Goal: Task Accomplishment & Management: Manage account settings

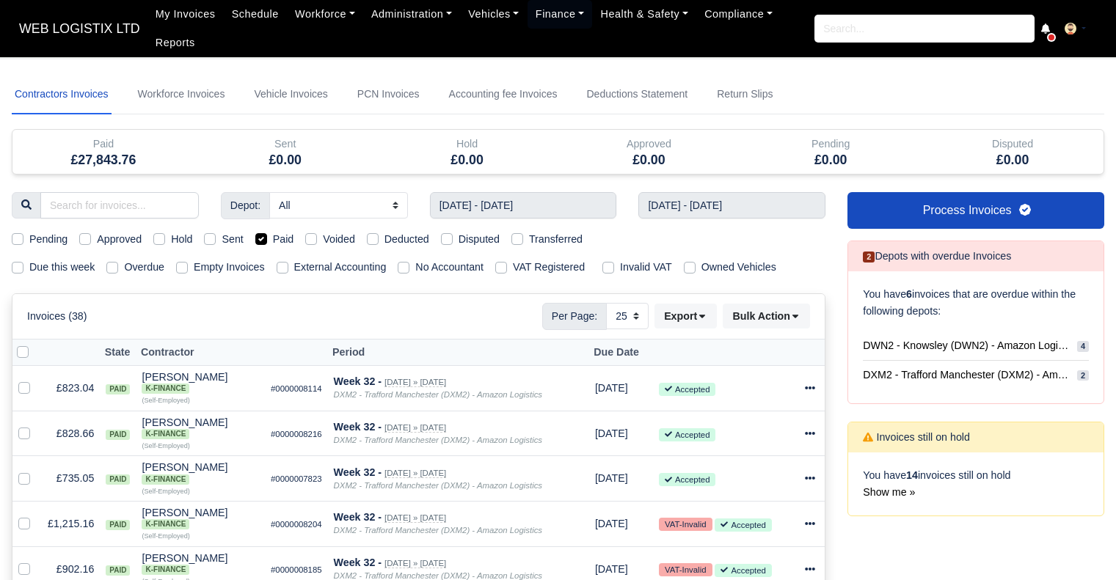
select select "25"
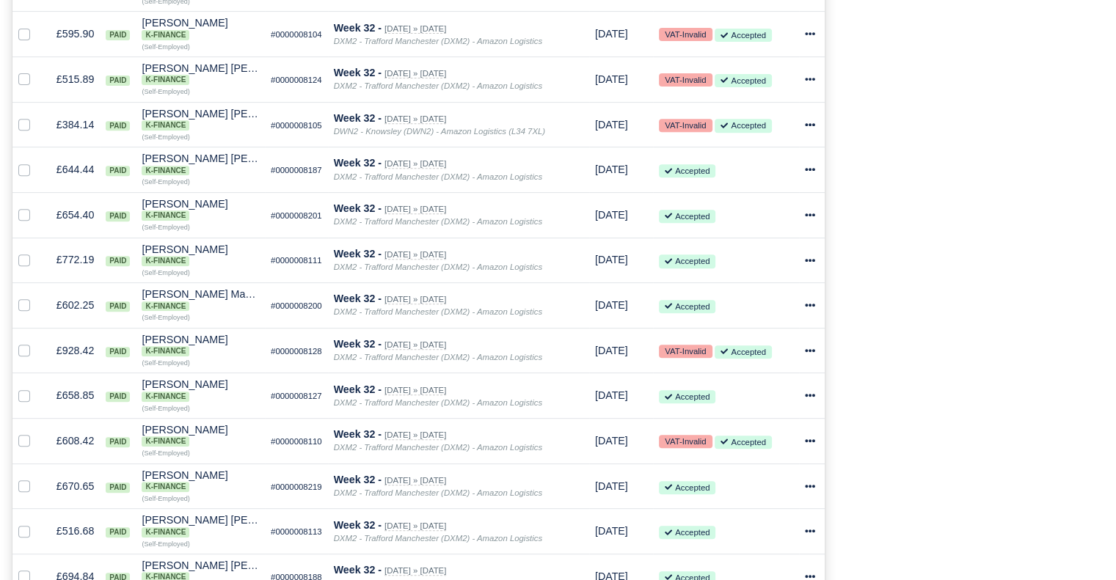
scroll to position [584, 0]
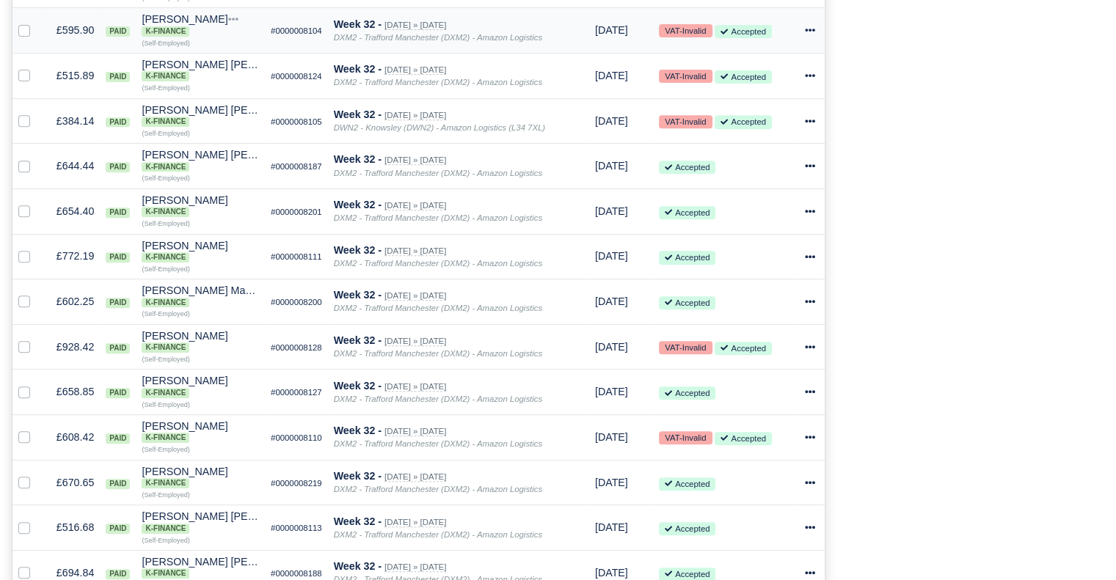
click at [814, 35] on icon at bounding box center [810, 30] width 10 height 10
click at [734, 161] on link "Print" at bounding box center [753, 167] width 131 height 23
click at [810, 76] on icon at bounding box center [810, 75] width 10 height 10
click at [737, 214] on link "Print" at bounding box center [753, 213] width 131 height 23
click at [803, 125] on td "Invoice Actions Show Invoice Action Log Resend" at bounding box center [812, 120] width 26 height 45
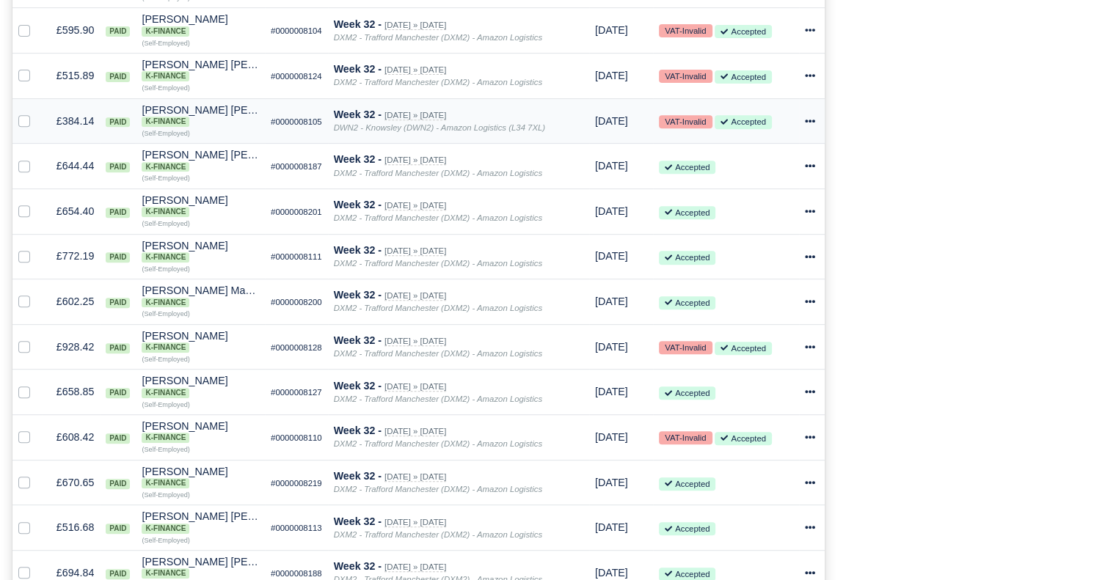
click at [805, 125] on icon at bounding box center [810, 121] width 10 height 10
click at [781, 252] on link "Print" at bounding box center [753, 258] width 131 height 23
click at [812, 175] on div at bounding box center [812, 166] width 14 height 17
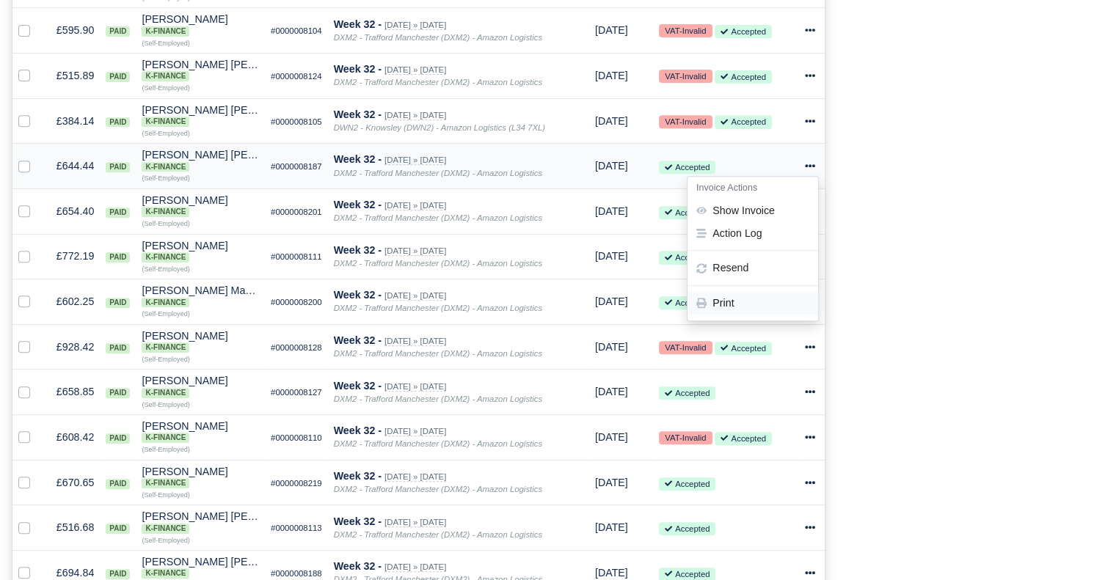
click at [745, 307] on link "Print" at bounding box center [753, 303] width 131 height 23
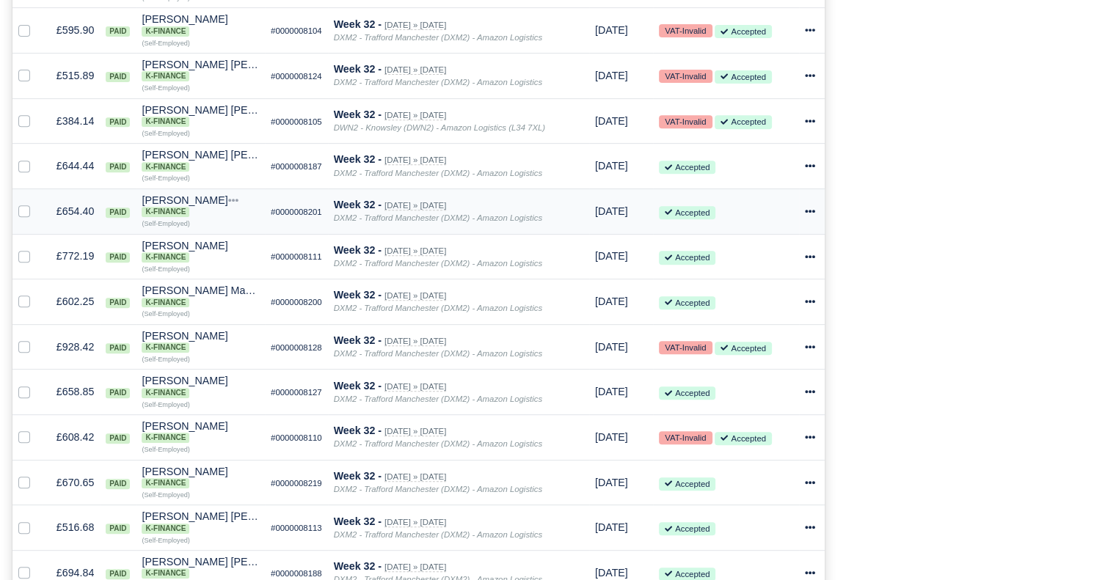
click at [810, 212] on icon at bounding box center [810, 211] width 10 height 10
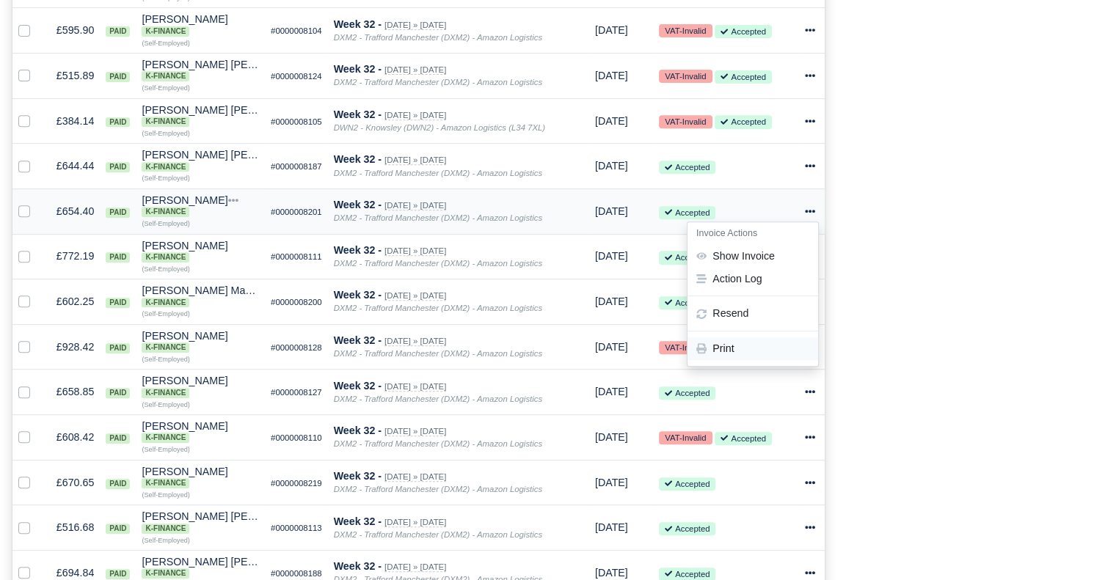
click at [759, 357] on link "Print" at bounding box center [753, 349] width 131 height 23
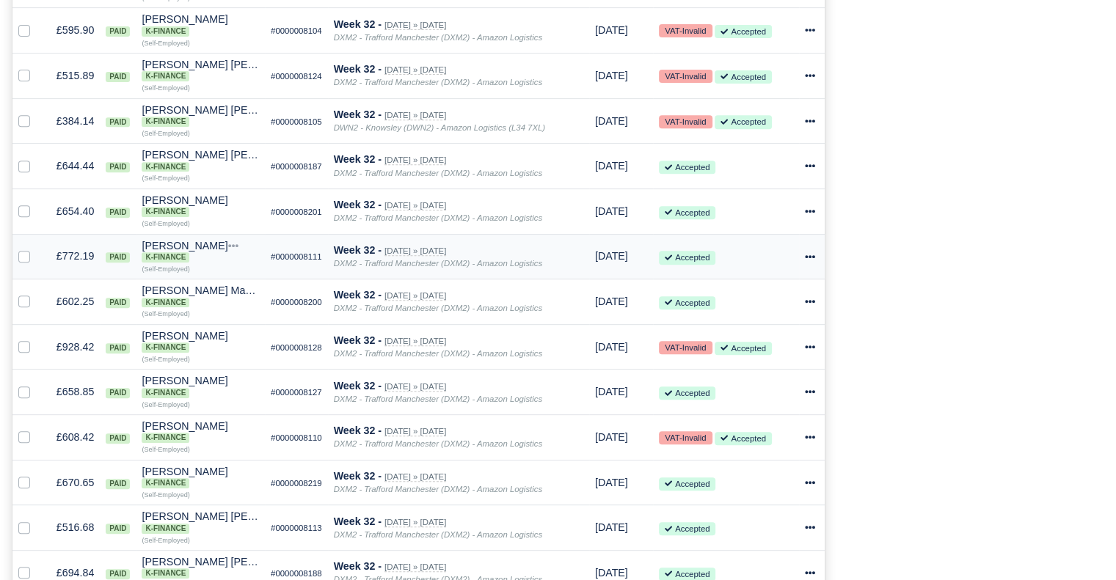
click at [805, 262] on icon at bounding box center [810, 257] width 10 height 10
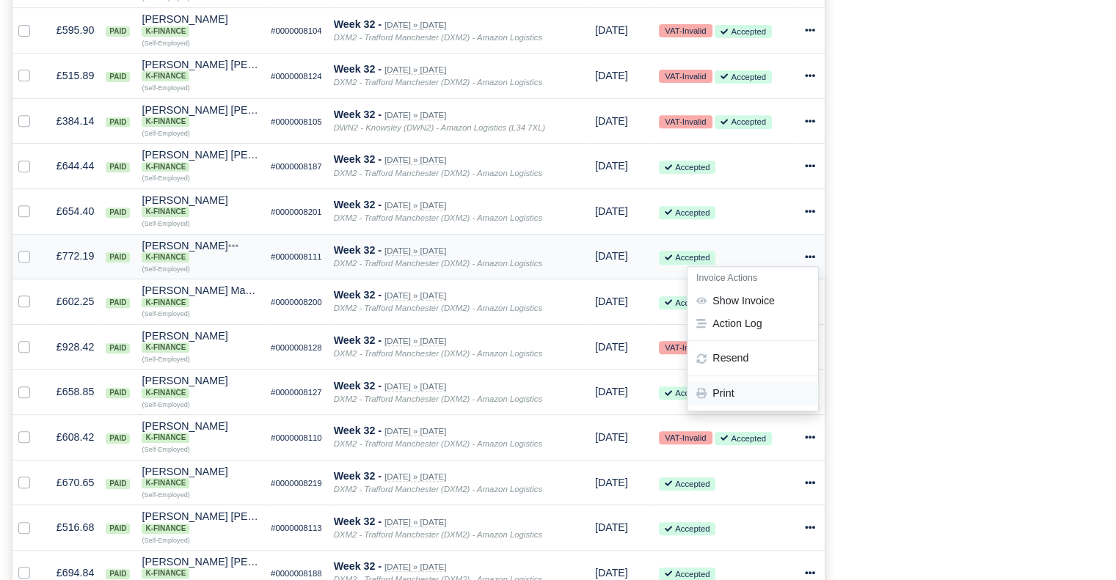
click at [792, 402] on link "Print" at bounding box center [753, 394] width 131 height 23
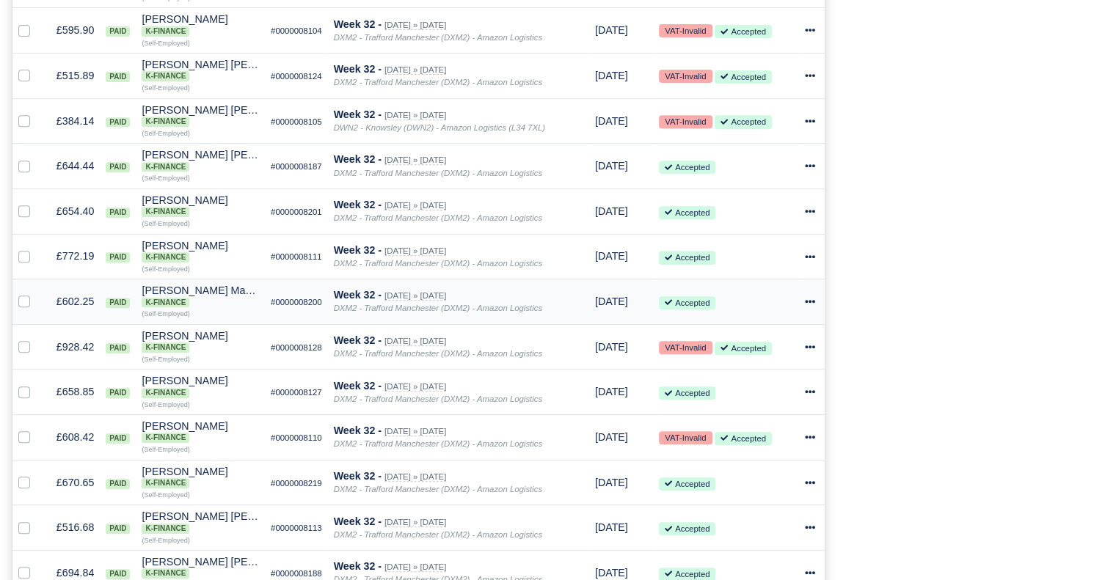
click at [813, 303] on icon at bounding box center [810, 301] width 10 height 3
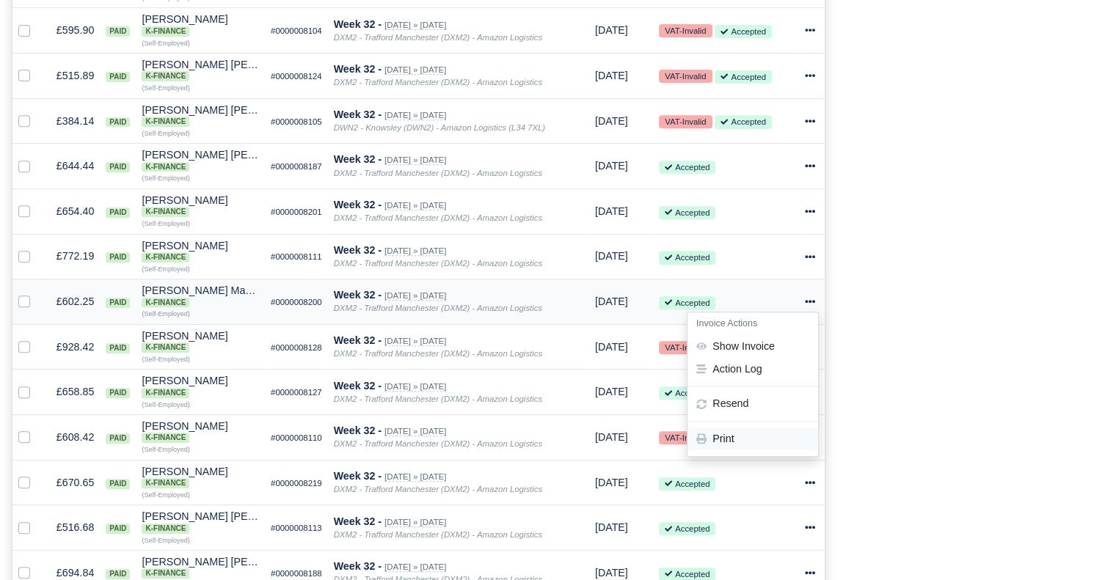
click at [759, 441] on link "Print" at bounding box center [753, 439] width 131 height 23
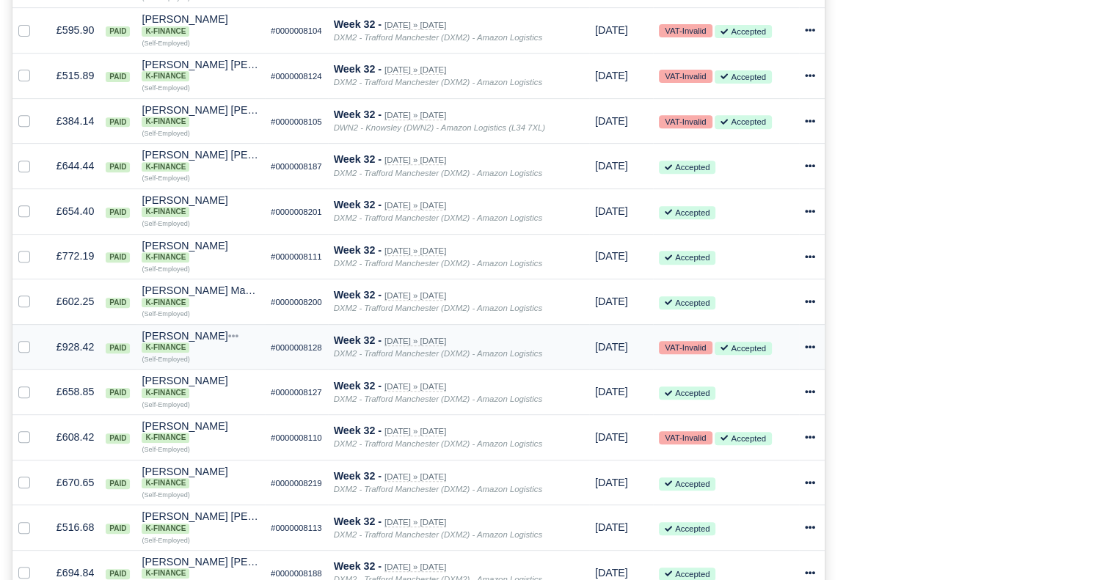
click at [813, 349] on icon at bounding box center [810, 347] width 10 height 3
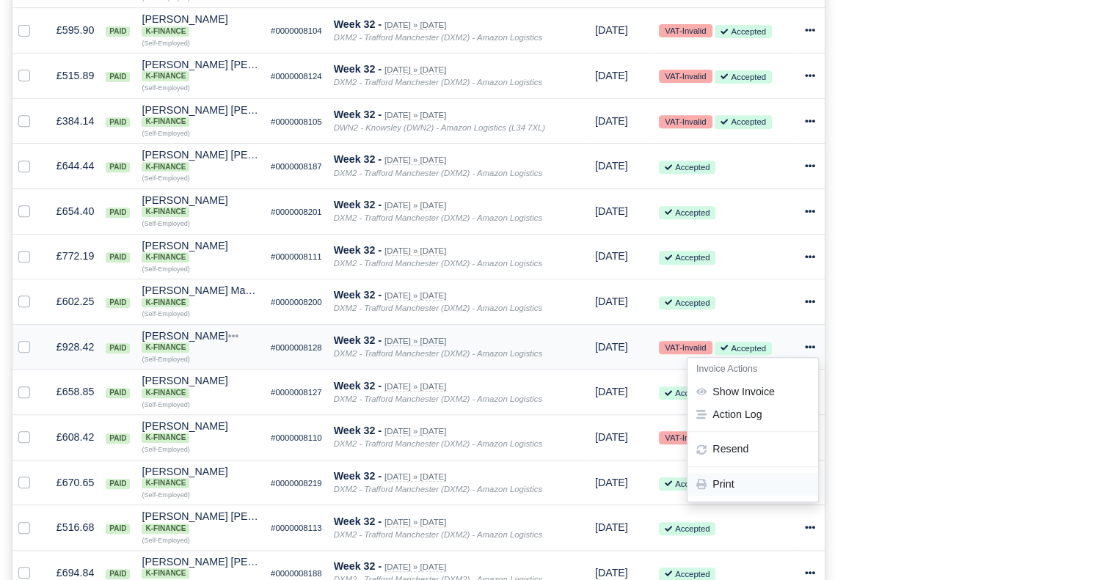
click at [734, 495] on link "Print" at bounding box center [753, 484] width 131 height 23
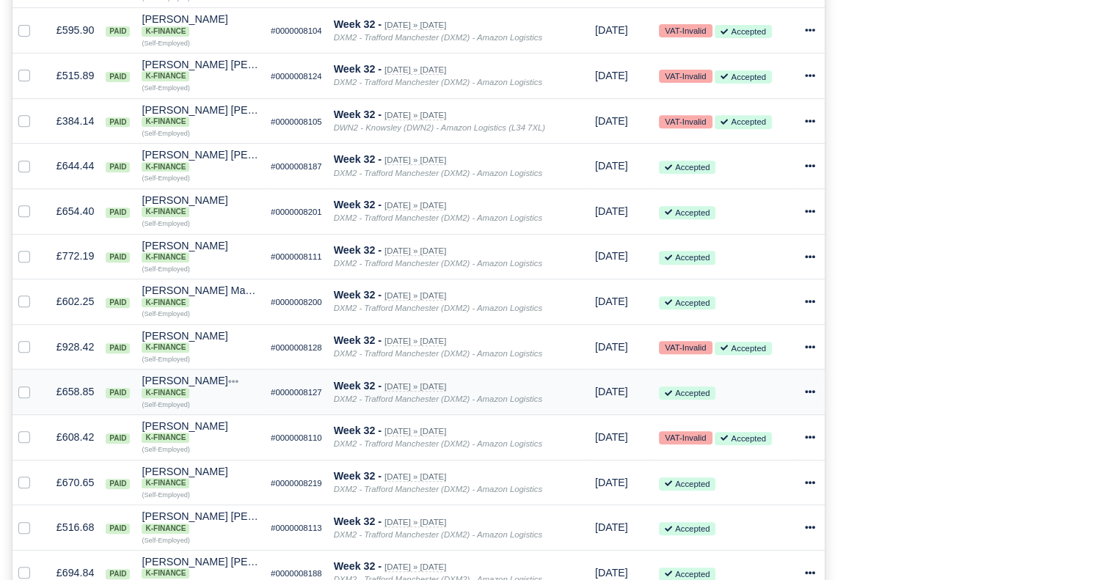
click at [808, 397] on icon at bounding box center [810, 392] width 10 height 10
click at [748, 540] on link "Print" at bounding box center [753, 530] width 131 height 23
click at [814, 442] on icon at bounding box center [810, 437] width 10 height 10
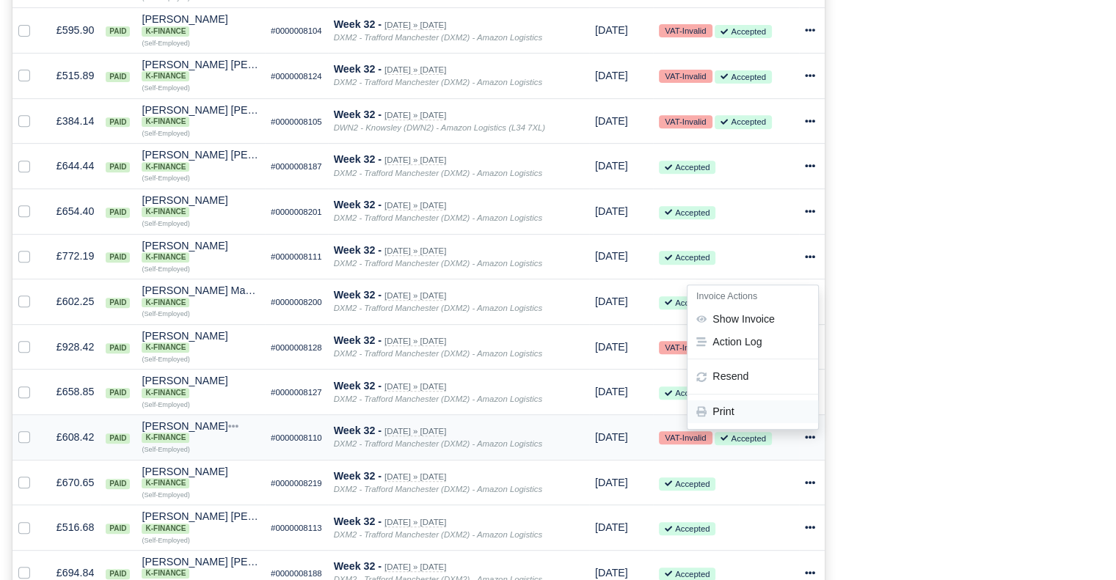
click at [768, 419] on link "Print" at bounding box center [753, 412] width 131 height 23
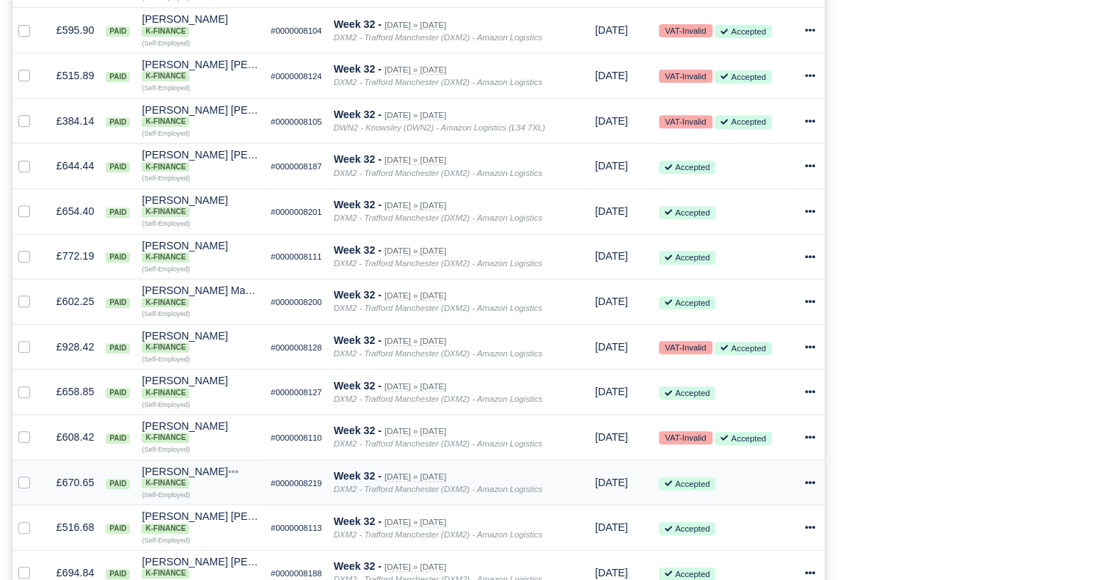
click at [803, 496] on td "Invoice Actions Show Invoice Action Log Resend" at bounding box center [812, 482] width 26 height 45
click at [806, 484] on icon at bounding box center [810, 482] width 10 height 3
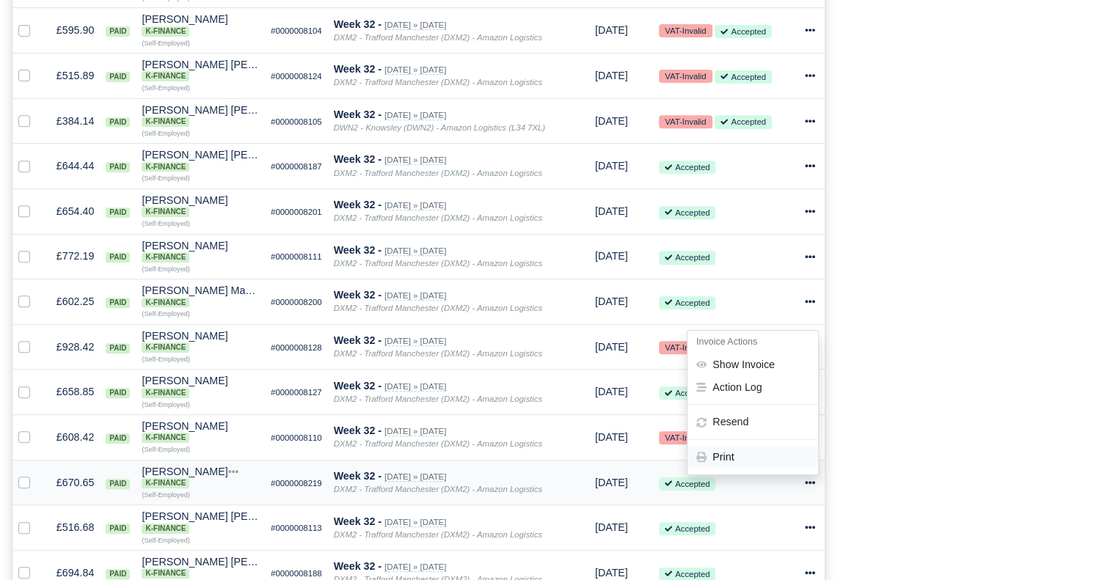
click at [766, 469] on link "Print" at bounding box center [753, 457] width 131 height 23
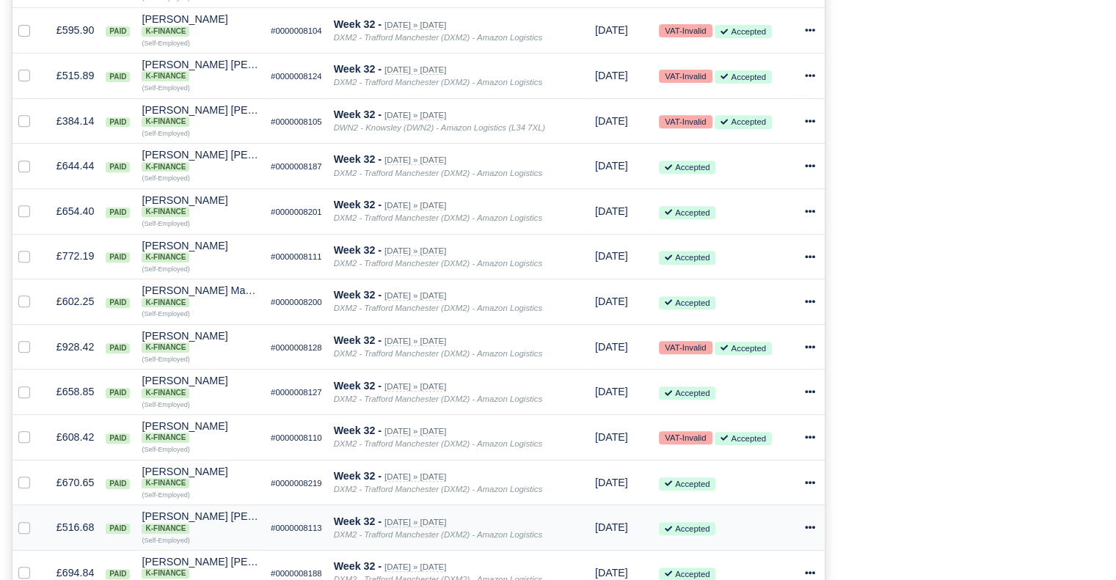
click at [816, 536] on div at bounding box center [812, 527] width 14 height 17
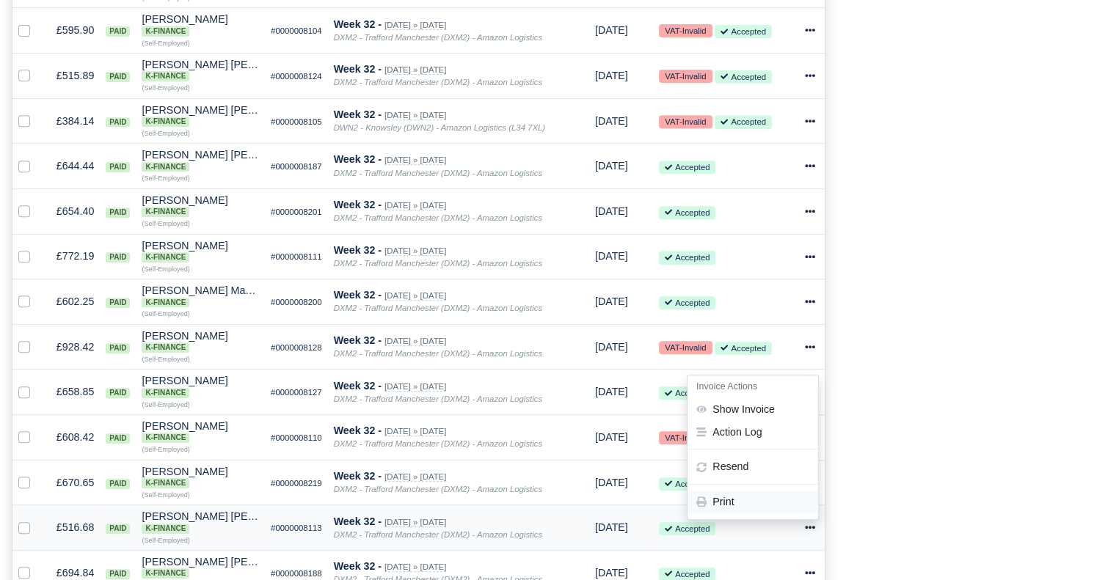
click at [790, 514] on link "Print" at bounding box center [753, 503] width 131 height 23
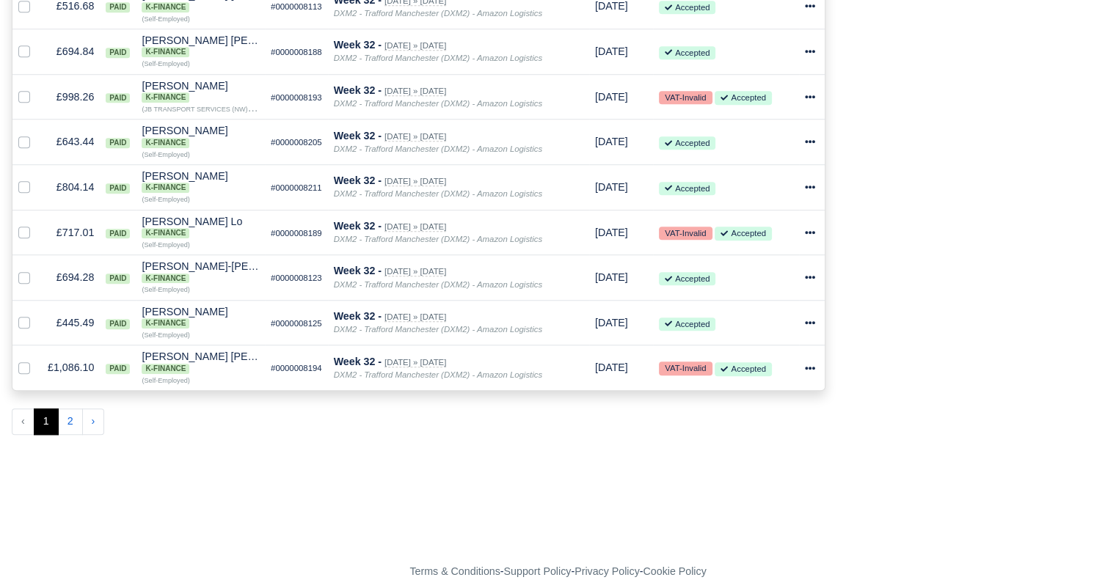
scroll to position [1121, 0]
click at [807, 46] on icon at bounding box center [810, 51] width 10 height 10
click at [745, 178] on link "Print" at bounding box center [753, 189] width 131 height 23
click at [808, 97] on icon at bounding box center [810, 97] width 10 height 10
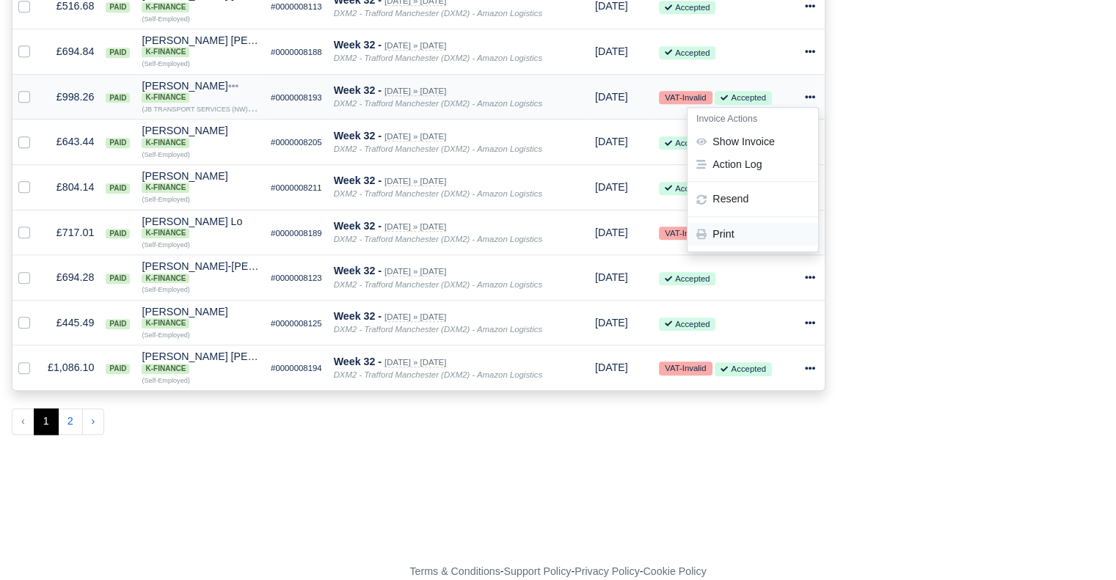
click at [758, 225] on link "Print" at bounding box center [753, 234] width 131 height 23
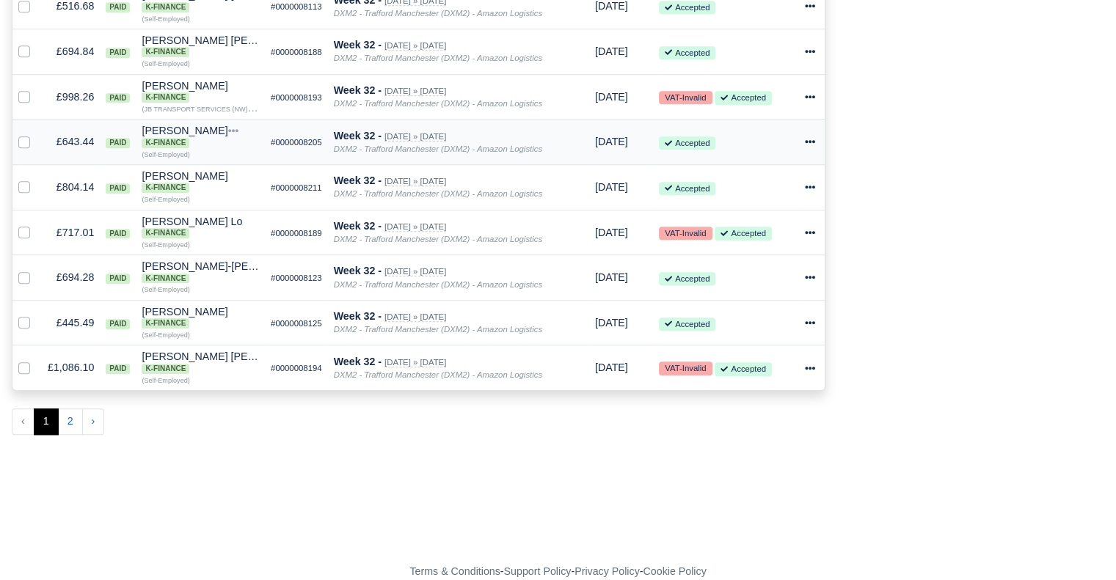
click at [813, 140] on icon at bounding box center [810, 141] width 10 height 3
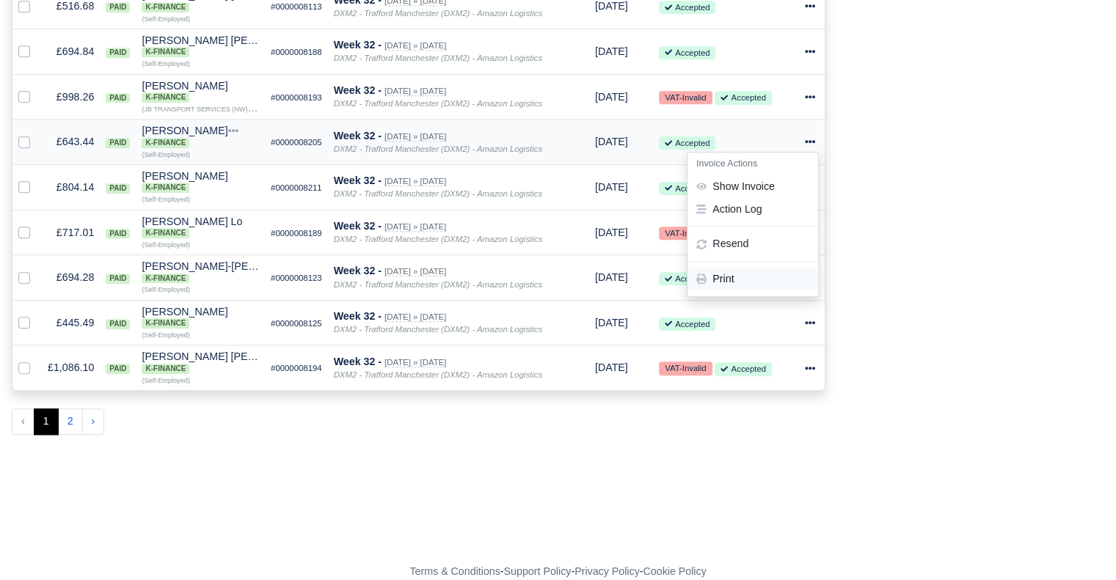
click at [753, 279] on link "Print" at bounding box center [753, 279] width 131 height 23
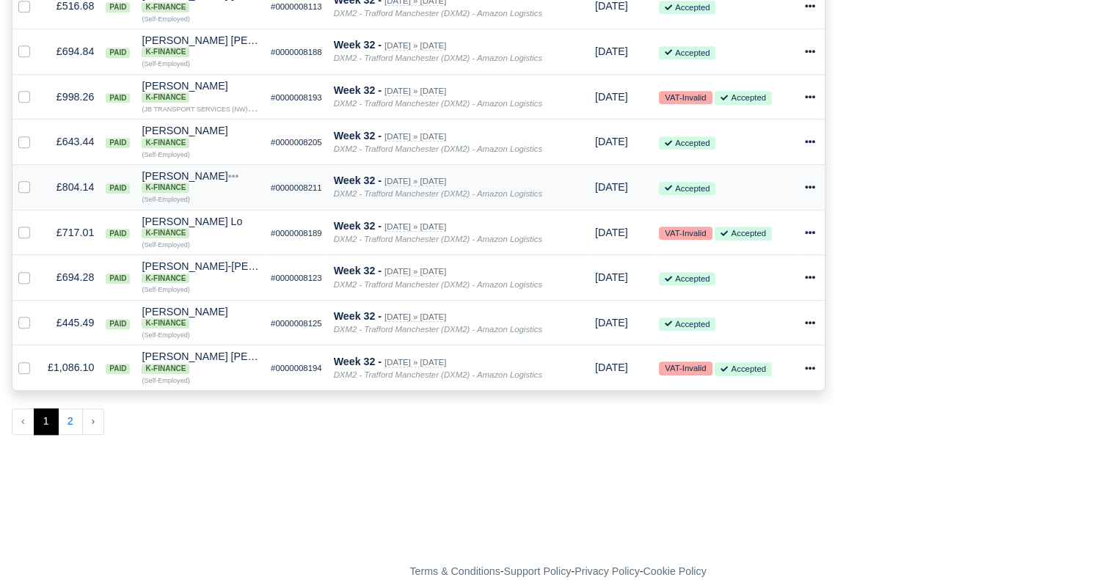
click at [807, 186] on icon at bounding box center [810, 187] width 10 height 3
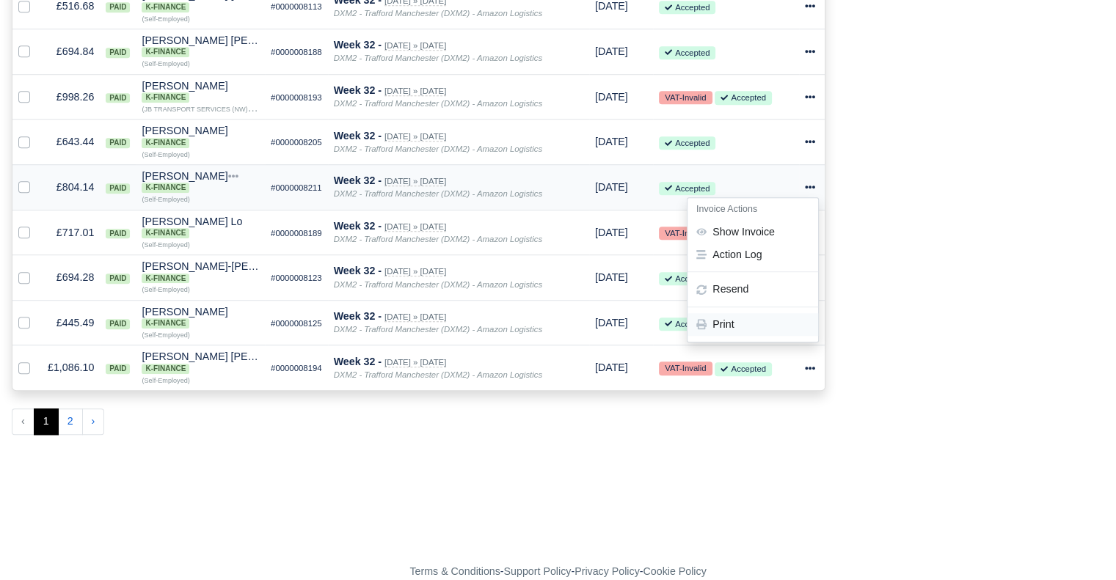
click at [749, 318] on link "Print" at bounding box center [753, 324] width 131 height 23
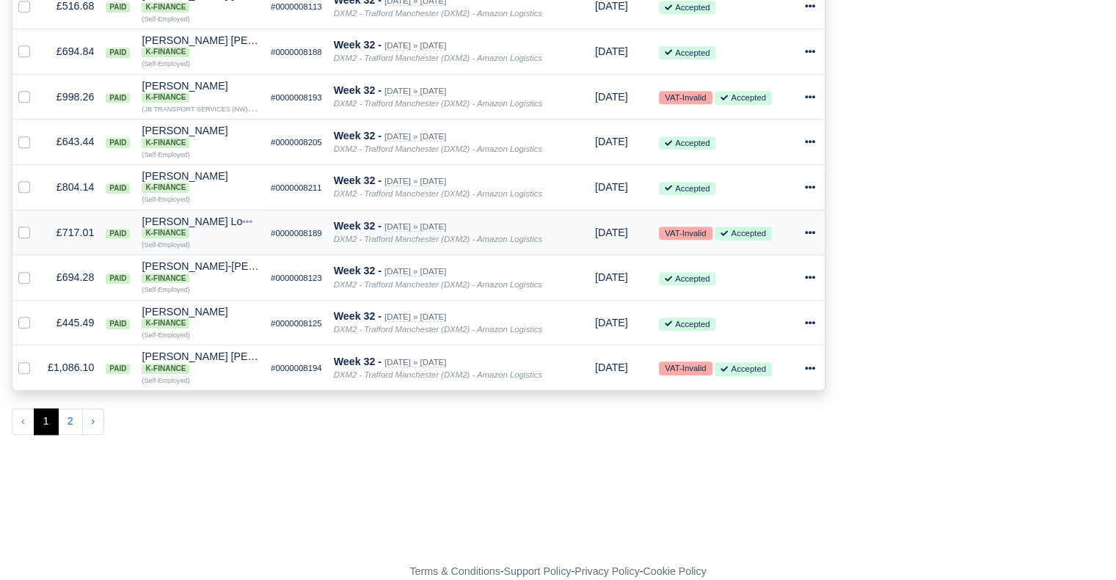
click at [809, 229] on icon at bounding box center [810, 232] width 10 height 10
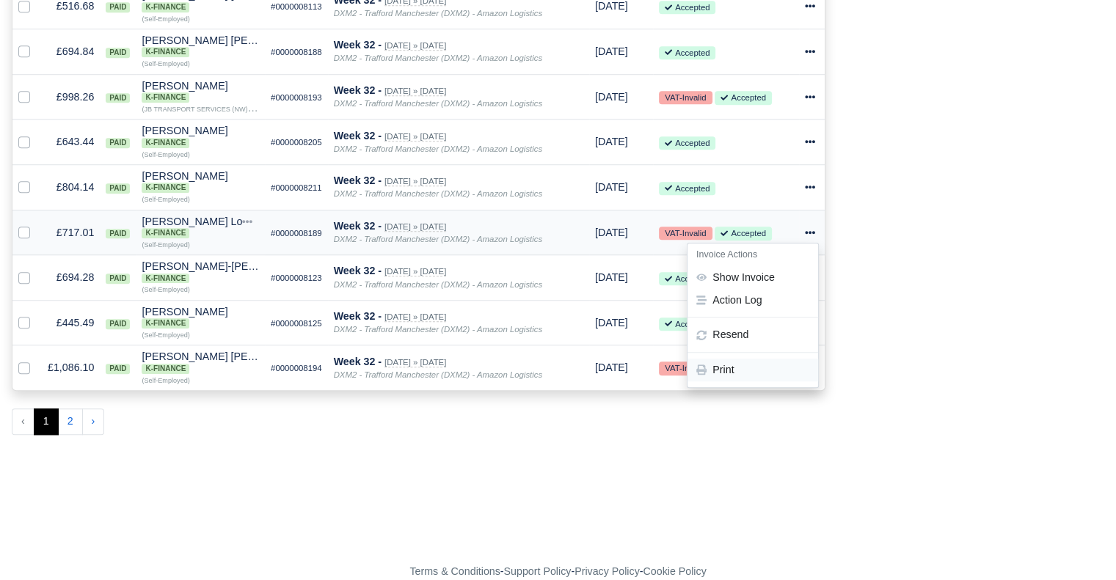
click at [747, 366] on link "Print" at bounding box center [753, 370] width 131 height 23
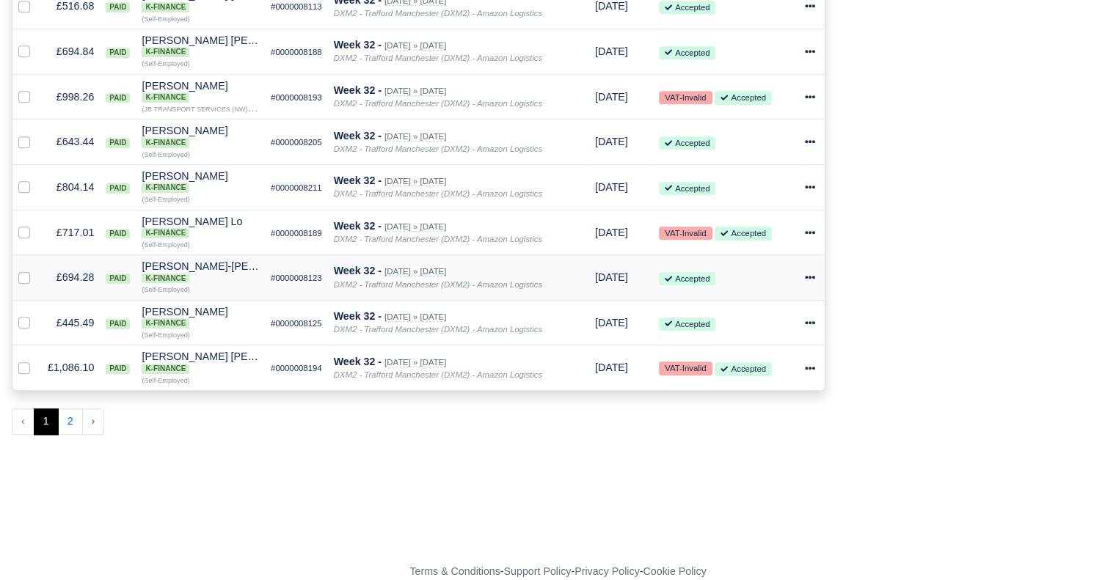
click at [814, 272] on icon at bounding box center [810, 277] width 10 height 10
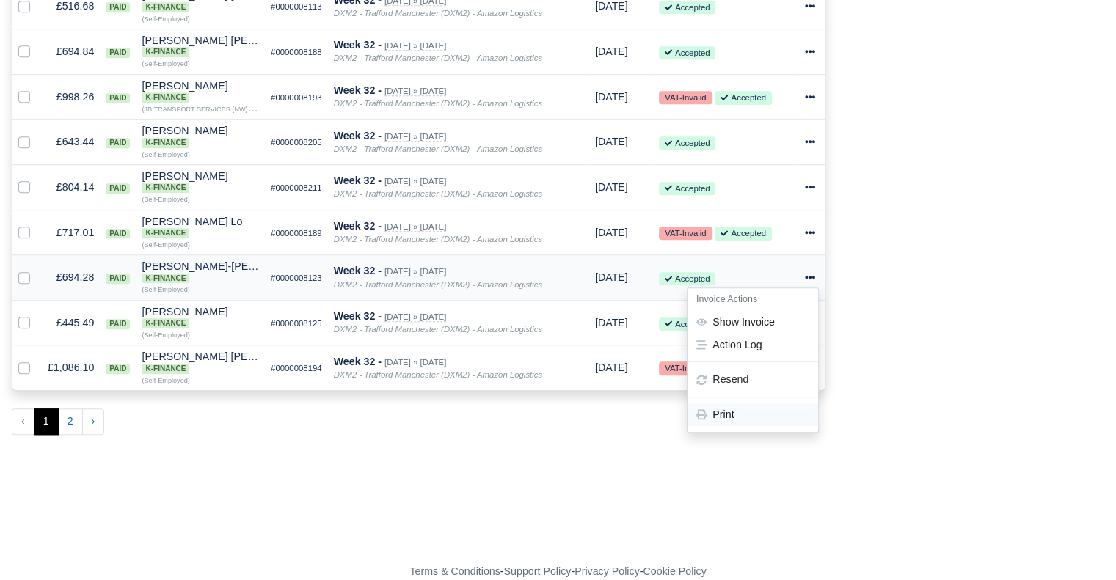
click at [745, 418] on link "Print" at bounding box center [753, 415] width 131 height 23
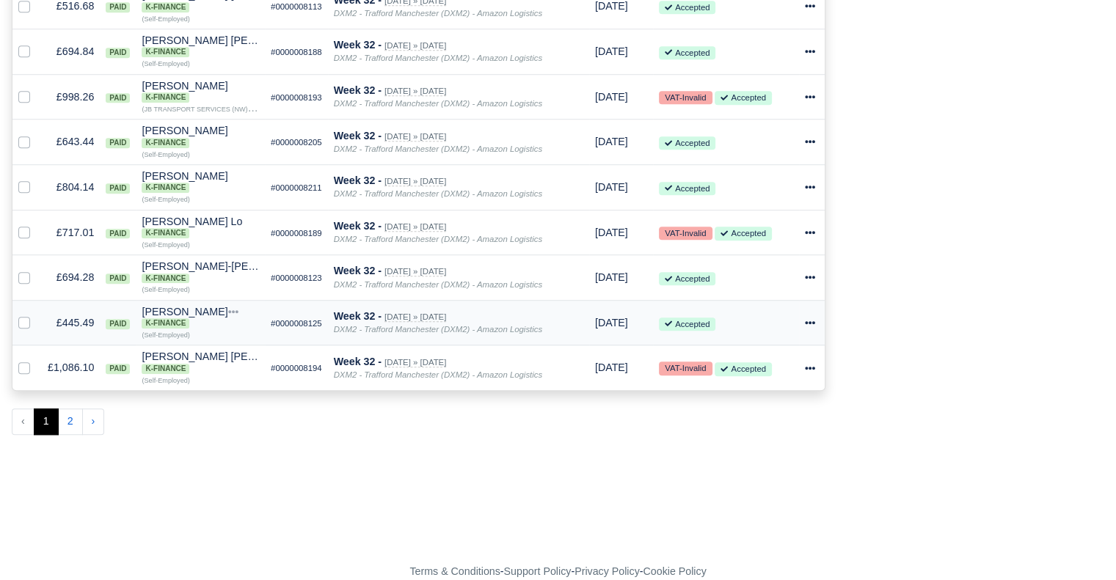
click at [814, 318] on icon at bounding box center [810, 323] width 10 height 10
click at [757, 462] on link "Print" at bounding box center [753, 460] width 131 height 23
click at [805, 368] on icon at bounding box center [810, 368] width 10 height 10
click at [760, 506] on link "Print" at bounding box center [753, 506] width 131 height 23
click at [70, 424] on button "2" at bounding box center [70, 422] width 25 height 26
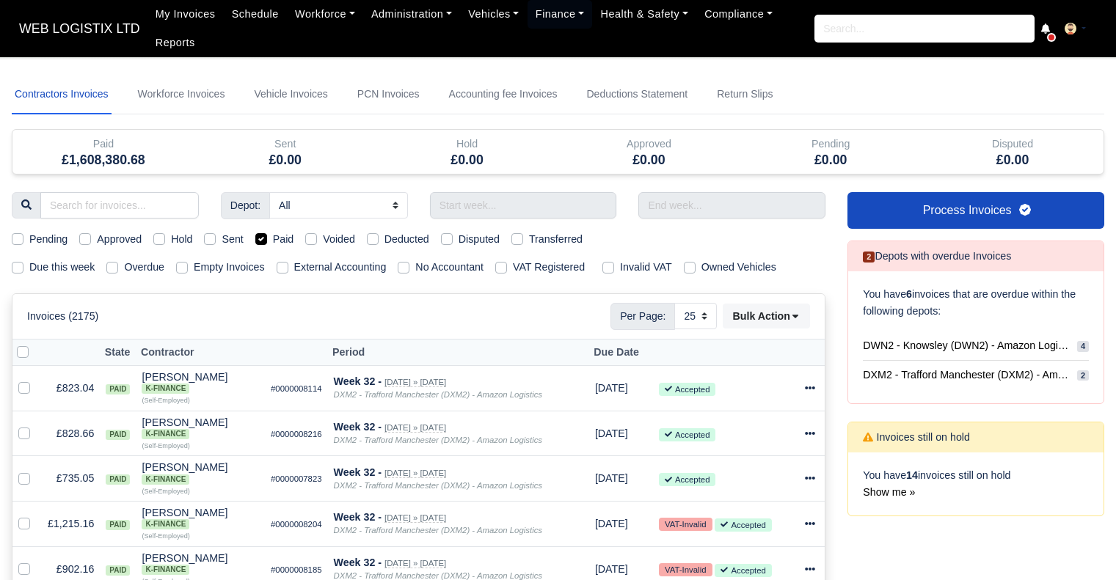
select select "25"
click at [499, 215] on input "text" at bounding box center [523, 205] width 187 height 26
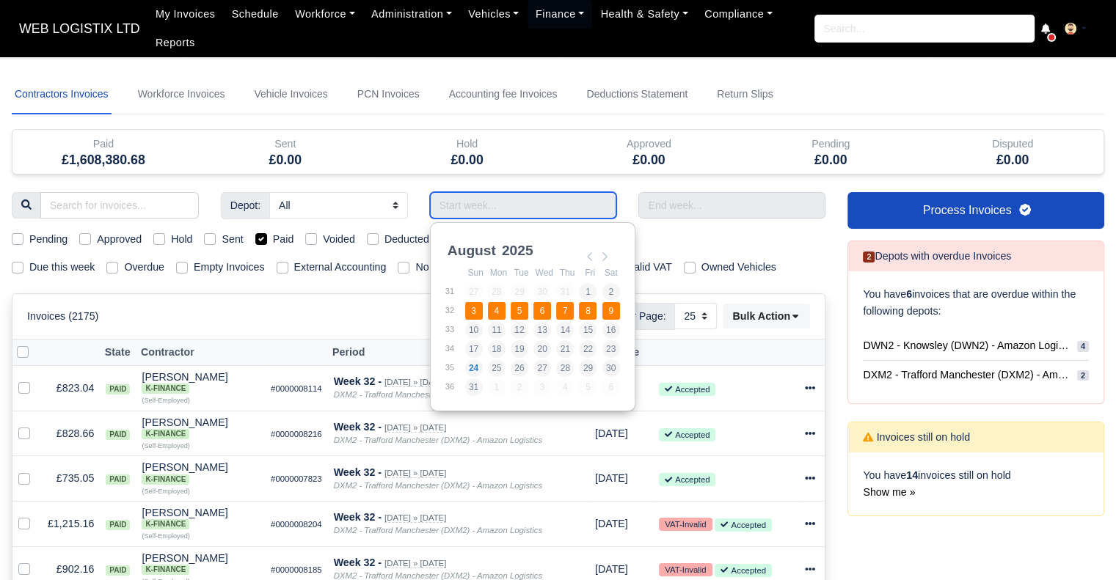
click at [505, 316] on td "4" at bounding box center [498, 311] width 23 height 19
type input "03/08/2025 - 09/08/2025"
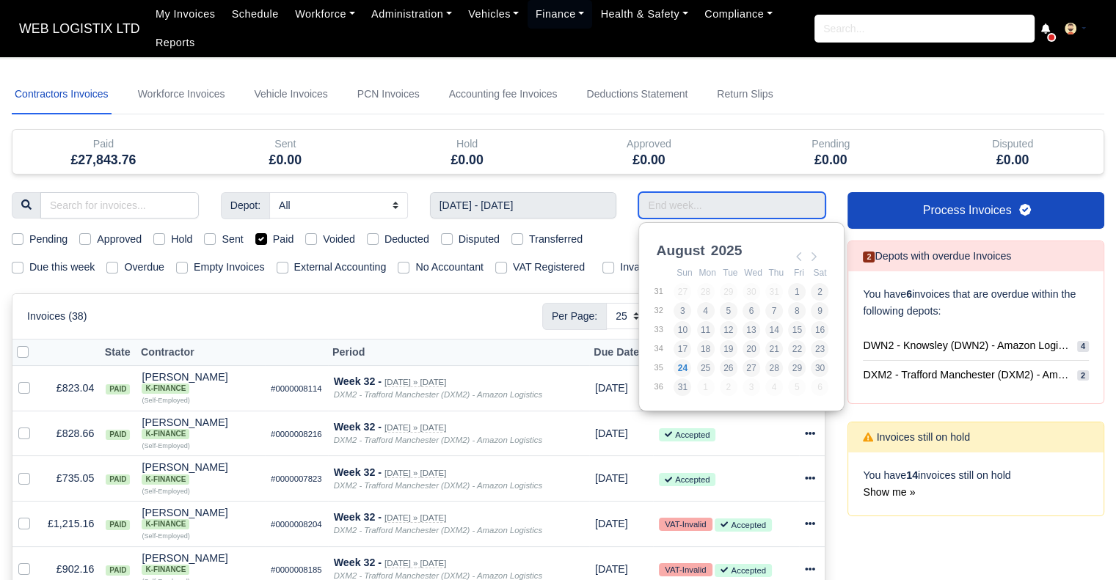
click at [660, 211] on input "Use the arrow keys to pick a date" at bounding box center [731, 205] width 187 height 26
type input "03/08/2025 - 09/08/2025"
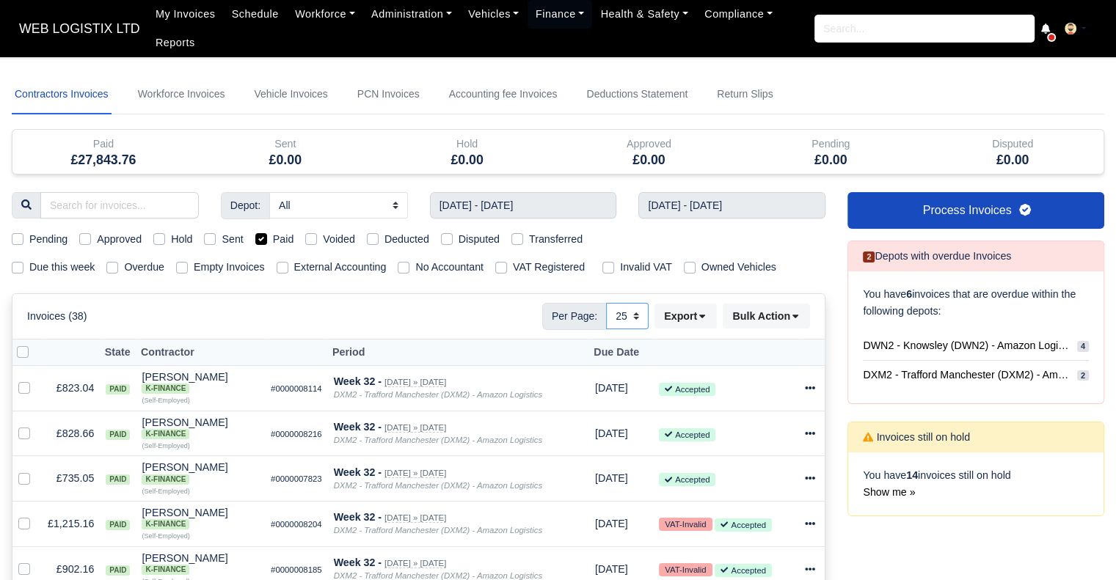
click at [625, 310] on select "10 25 50" at bounding box center [627, 316] width 43 height 26
select select "50"
click at [607, 303] on select "10 25 50" at bounding box center [627, 316] width 43 height 26
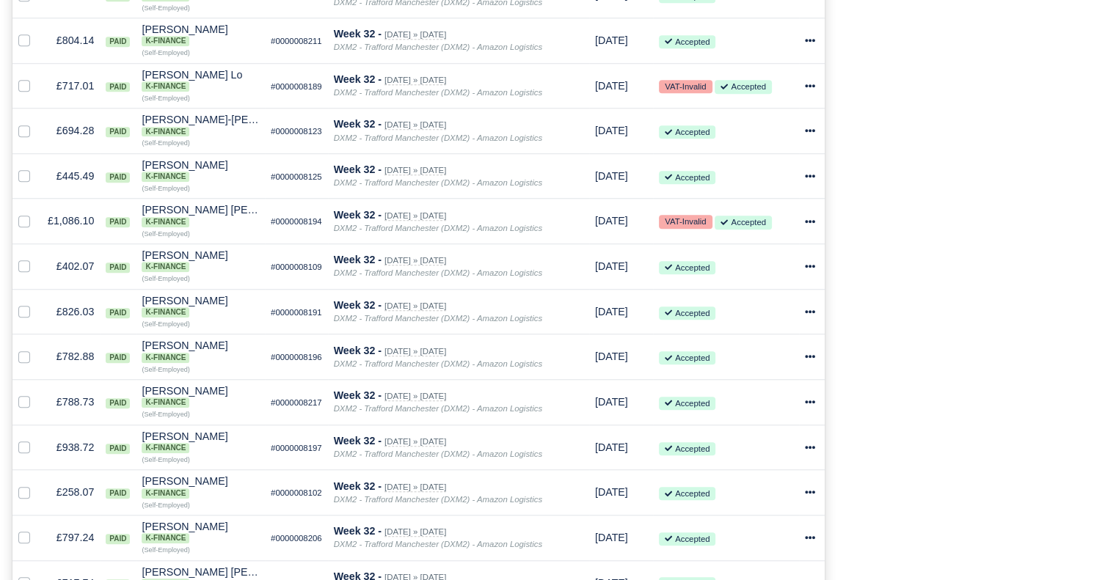
scroll to position [1260, 0]
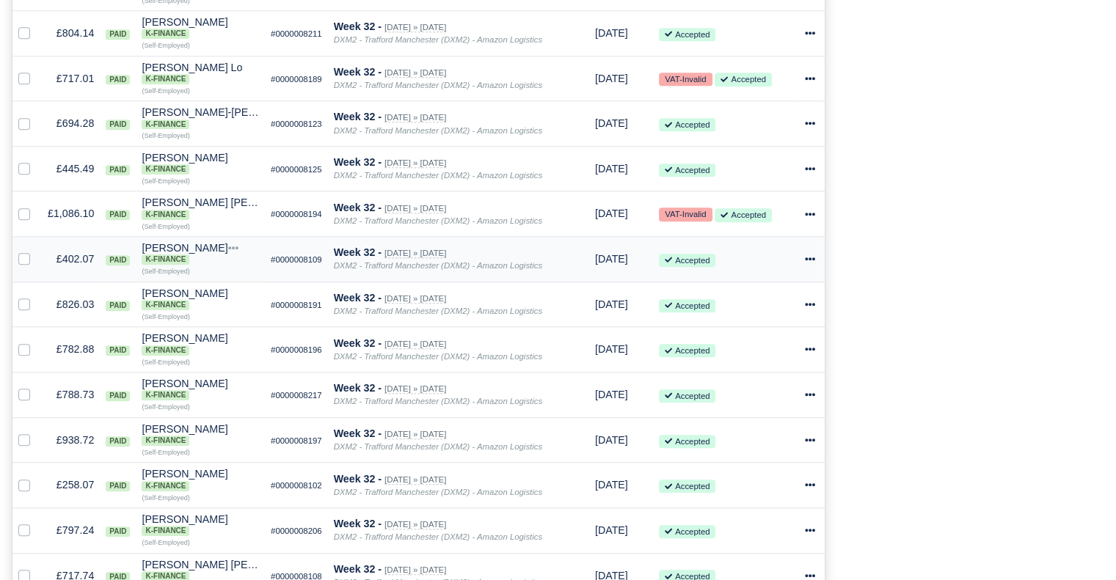
click at [813, 264] on icon at bounding box center [810, 259] width 10 height 10
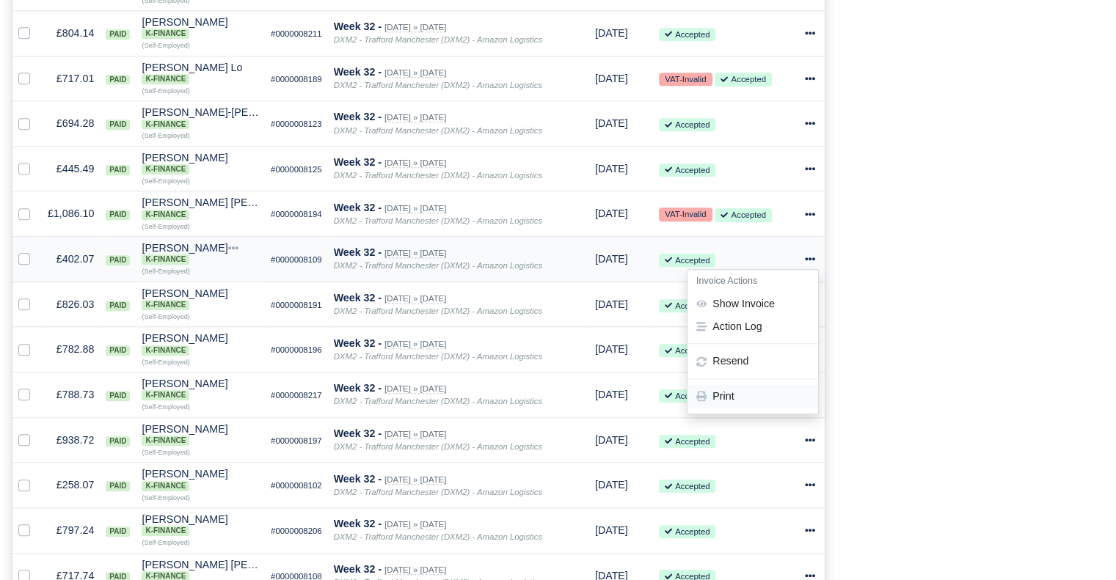
click at [767, 408] on link "Print" at bounding box center [753, 396] width 131 height 23
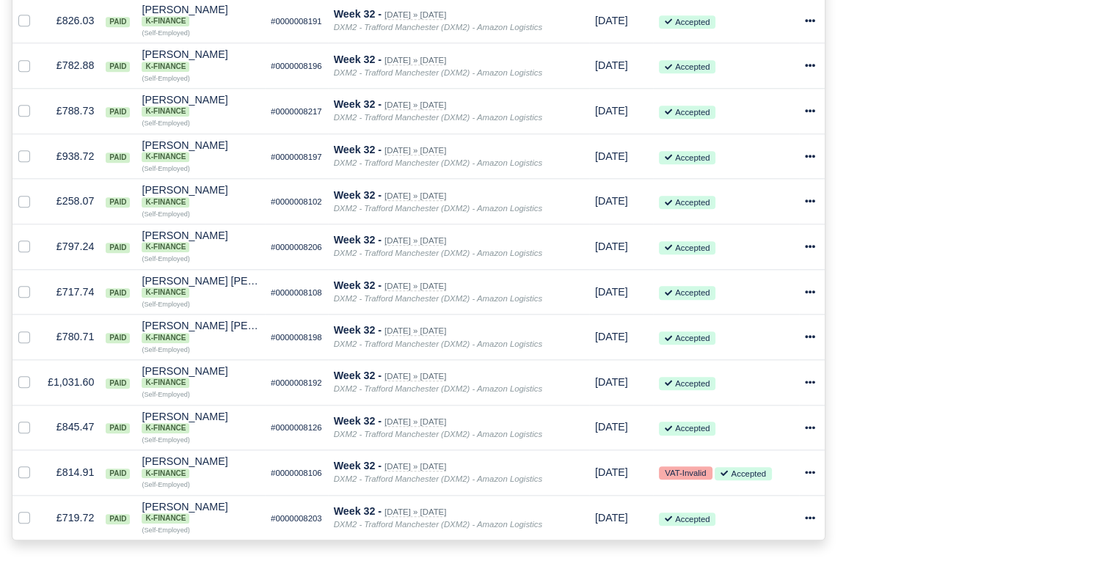
scroll to position [1546, 0]
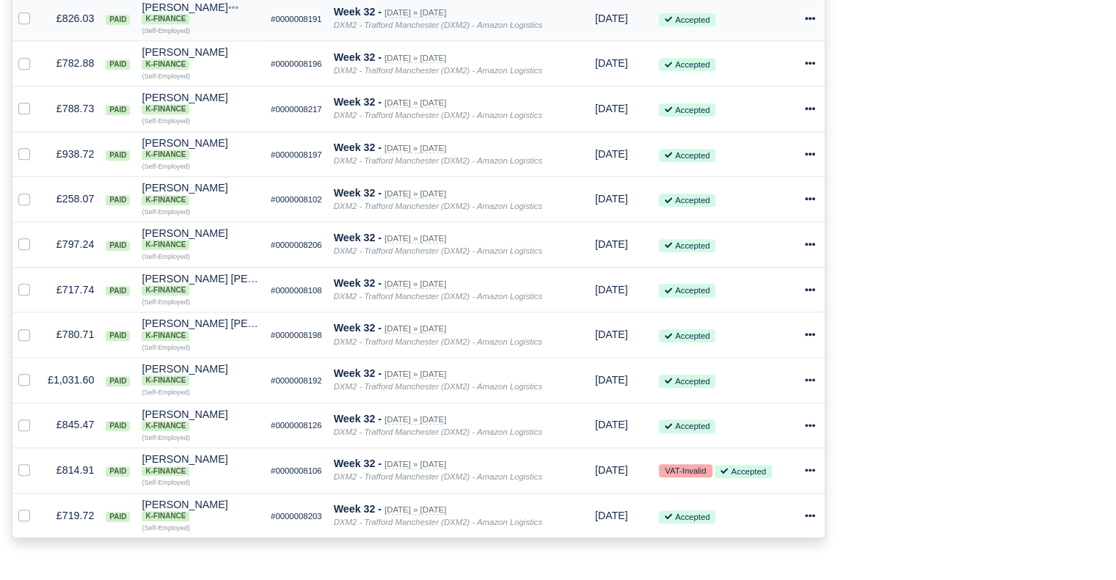
click at [812, 23] on icon at bounding box center [810, 18] width 10 height 10
click at [754, 167] on link "Print" at bounding box center [753, 156] width 131 height 23
click at [806, 68] on icon at bounding box center [810, 63] width 10 height 10
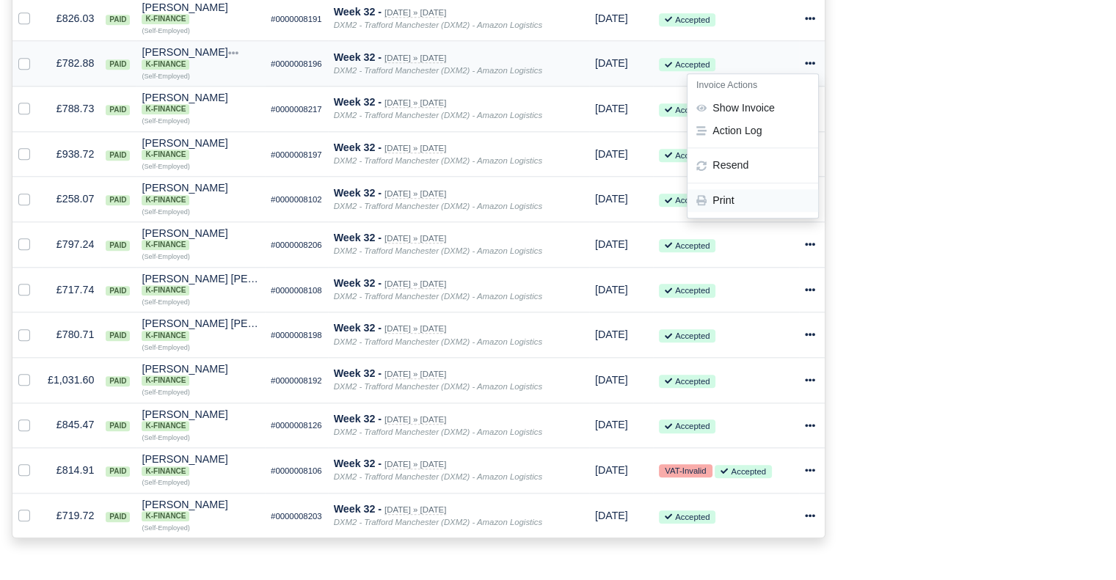
click at [752, 213] on link "Print" at bounding box center [753, 201] width 131 height 23
click at [812, 114] on icon at bounding box center [810, 108] width 10 height 10
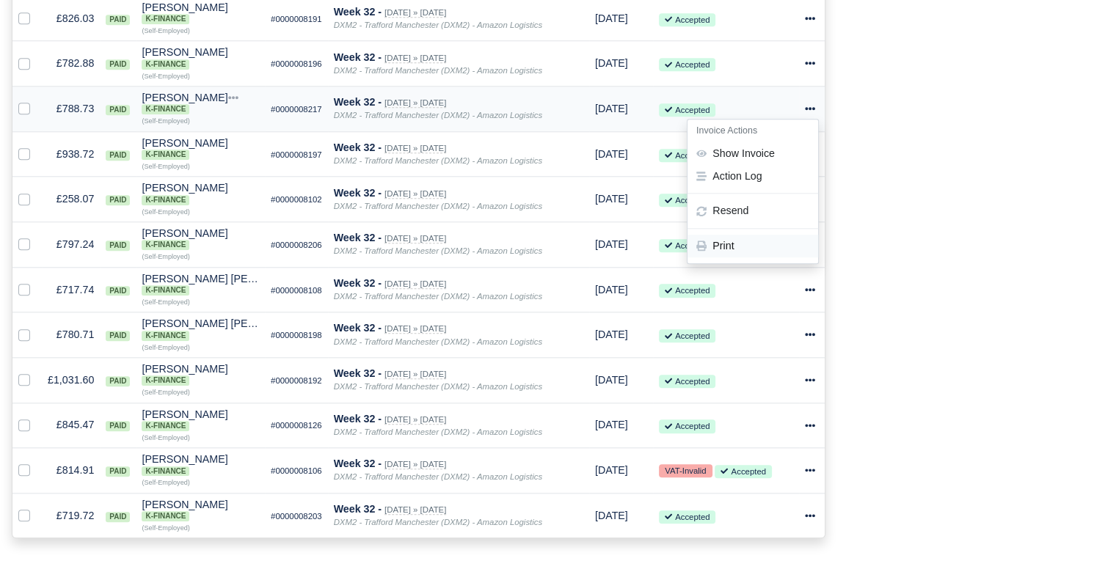
click at [740, 258] on link "Print" at bounding box center [753, 246] width 131 height 23
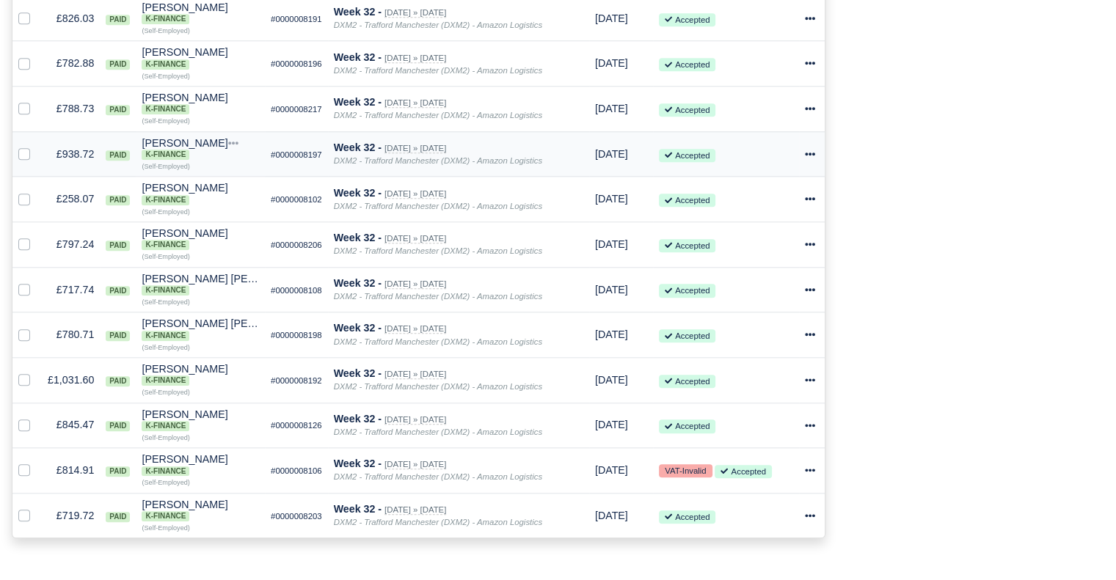
click at [812, 159] on icon at bounding box center [810, 154] width 10 height 10
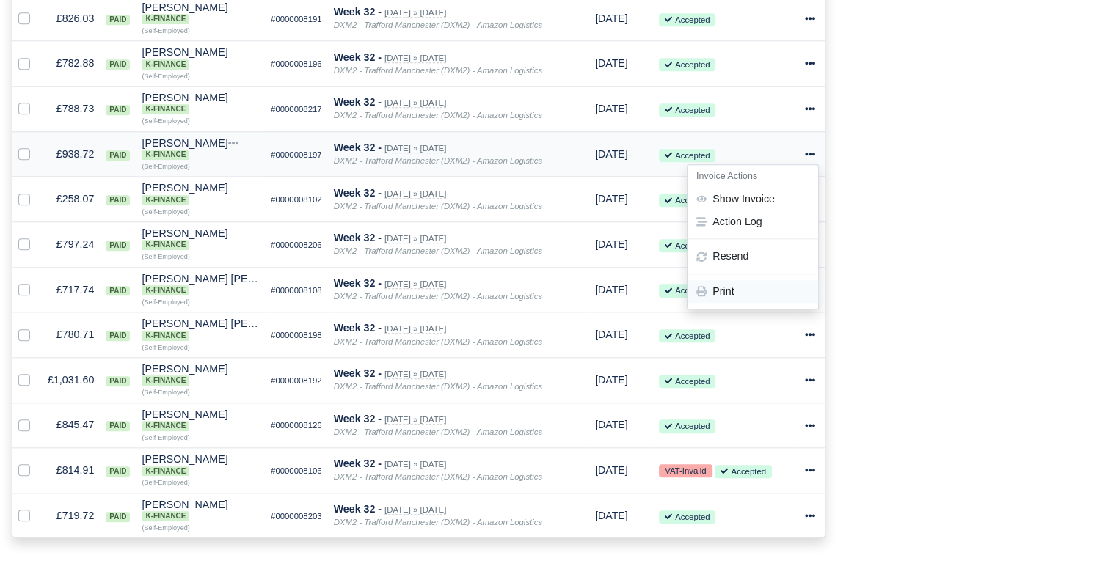
click at [735, 303] on link "Print" at bounding box center [753, 291] width 131 height 23
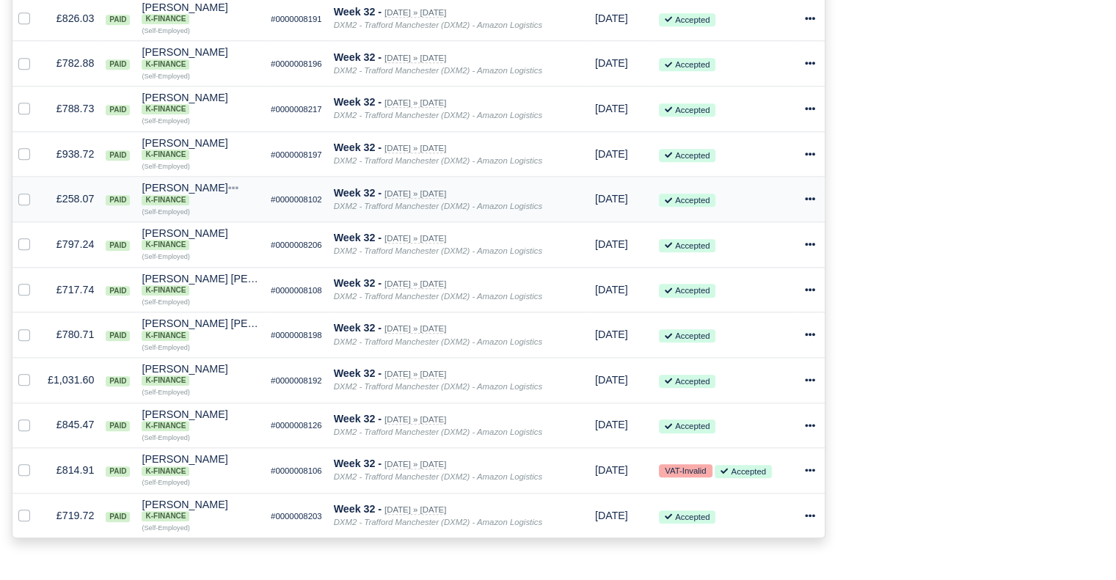
click at [814, 204] on icon at bounding box center [810, 199] width 10 height 10
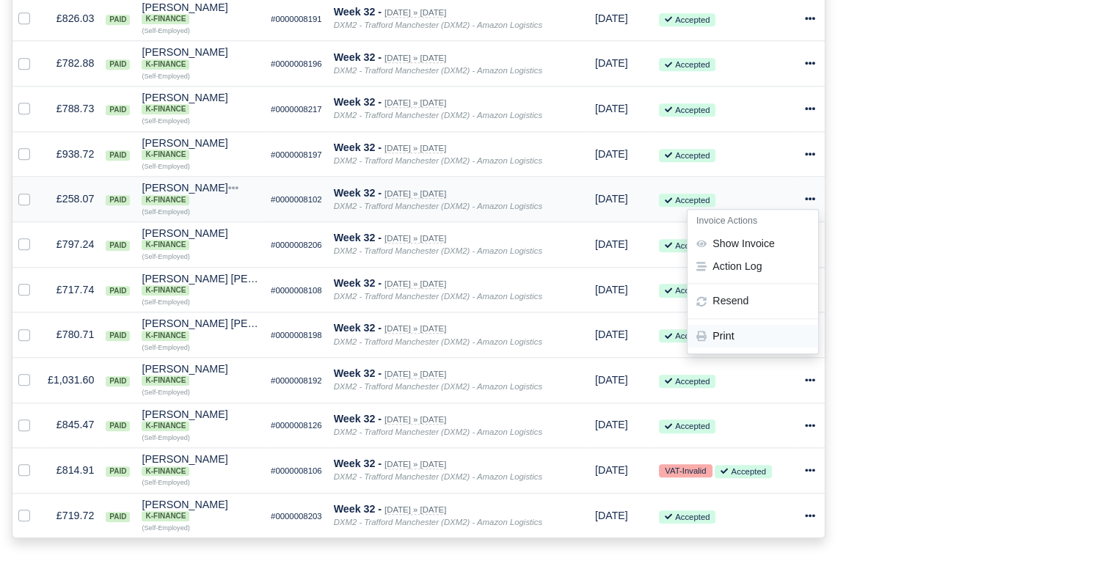
click at [737, 349] on link "Print" at bounding box center [753, 337] width 131 height 23
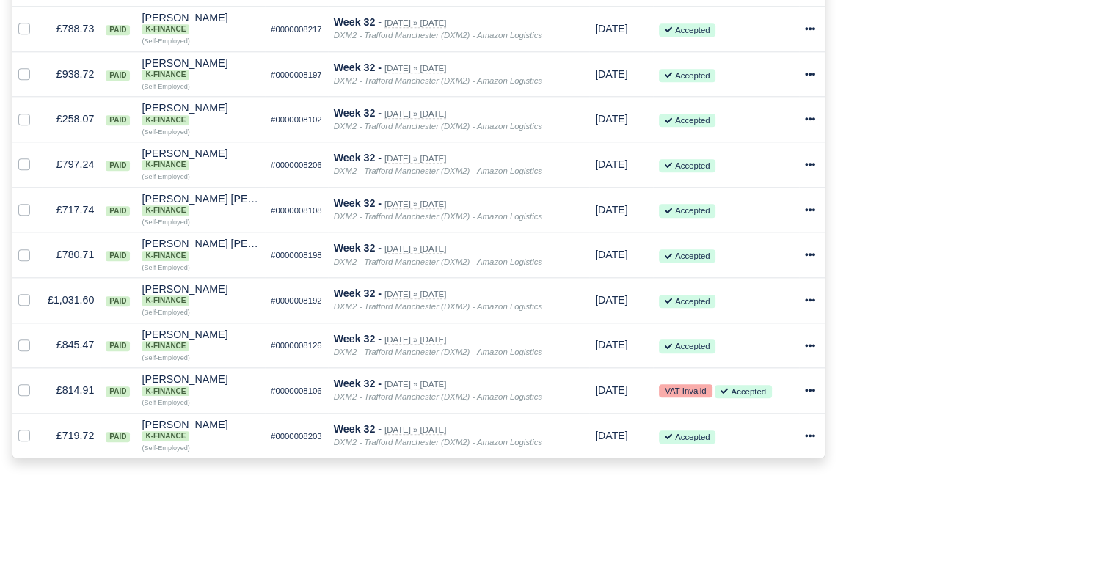
scroll to position [1682, 0]
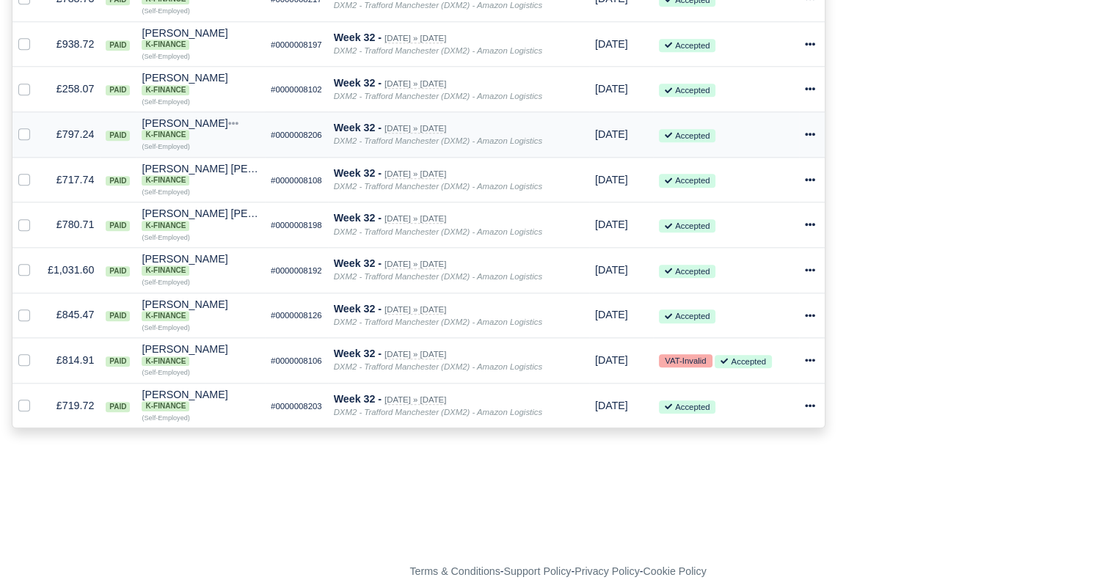
click at [805, 129] on icon at bounding box center [810, 134] width 10 height 10
click at [745, 264] on link "Print" at bounding box center [753, 271] width 131 height 23
click at [811, 175] on icon at bounding box center [810, 180] width 10 height 10
click at [766, 312] on link "Print" at bounding box center [753, 317] width 131 height 23
click at [806, 223] on icon at bounding box center [810, 224] width 10 height 3
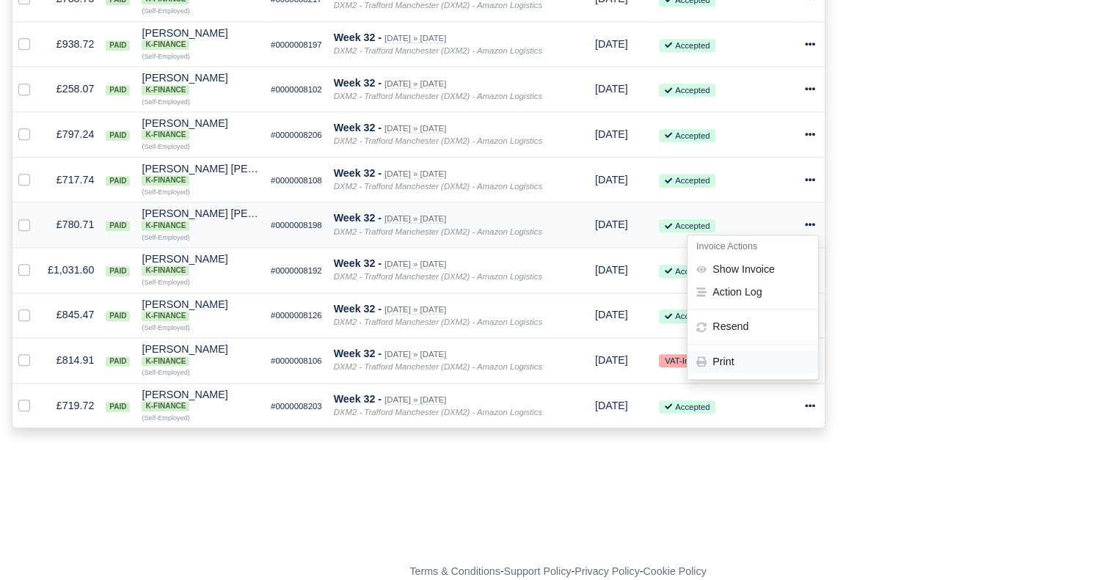
click at [754, 369] on link "Print" at bounding box center [753, 362] width 131 height 23
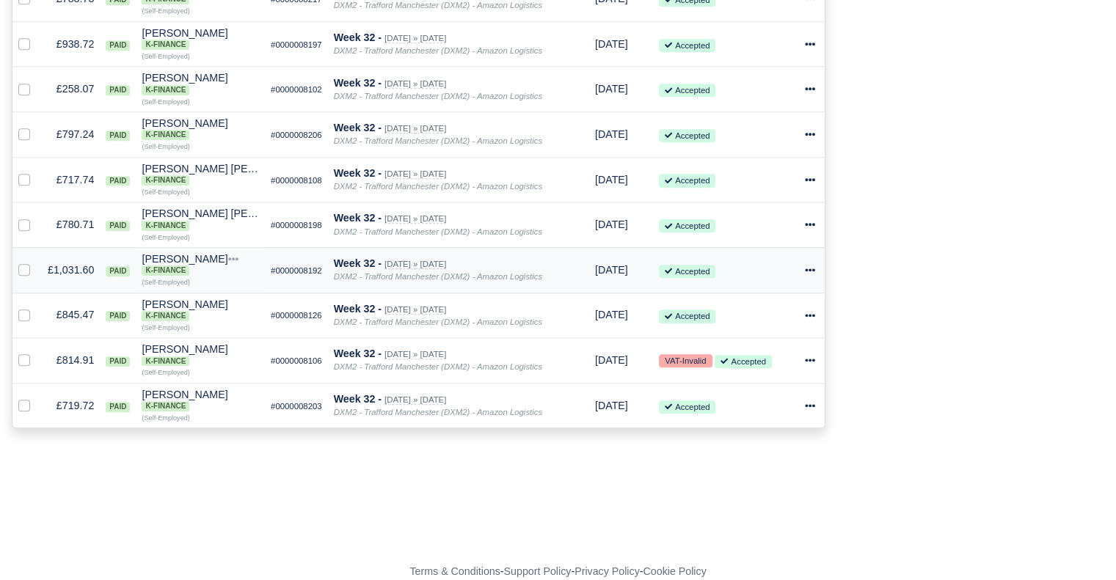
click at [809, 268] on icon at bounding box center [810, 270] width 10 height 10
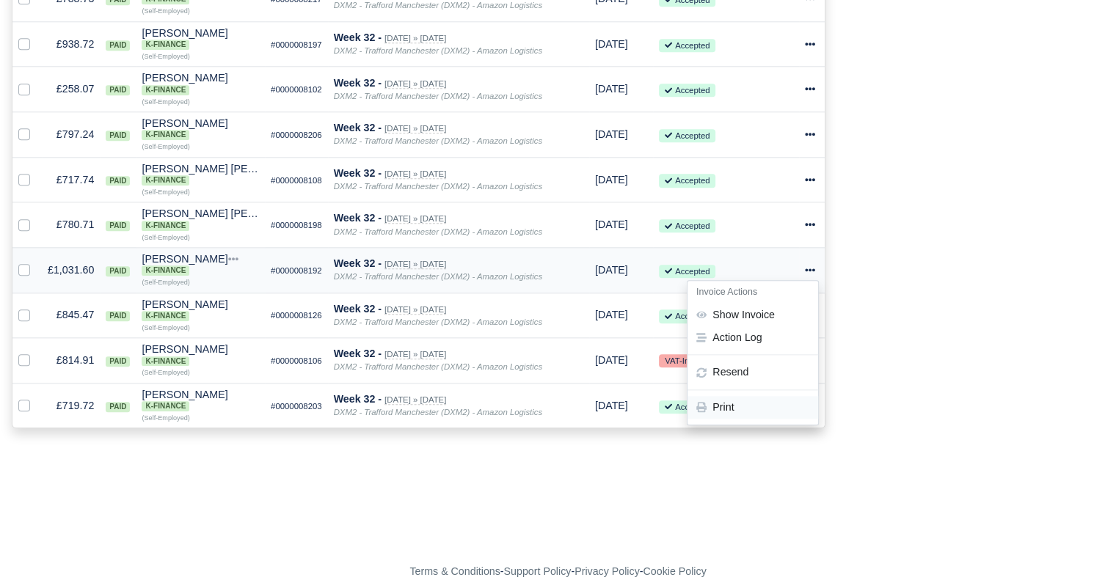
click at [755, 403] on link "Print" at bounding box center [753, 407] width 131 height 23
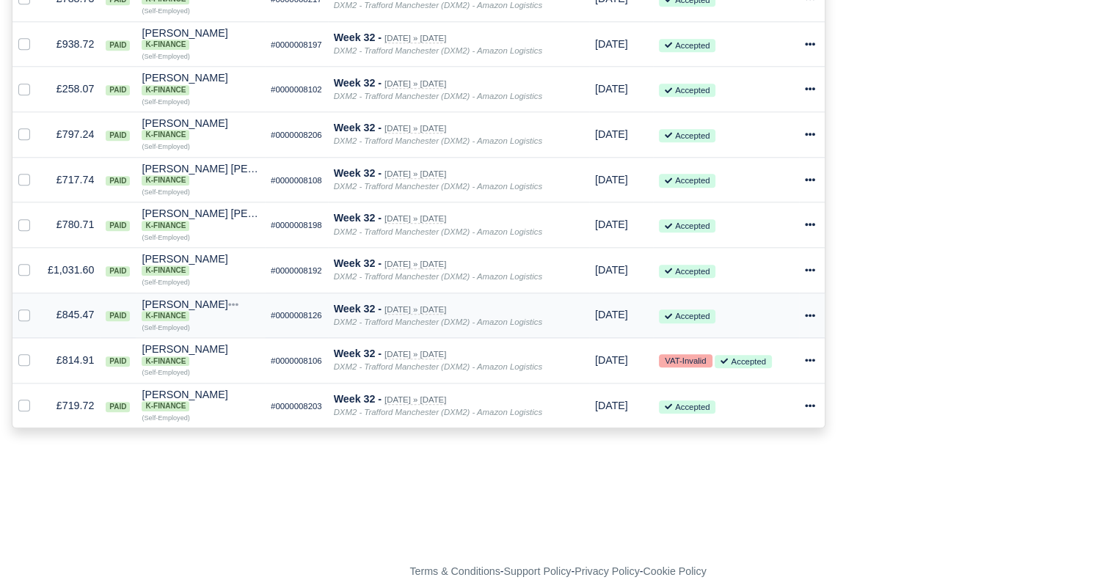
click at [802, 313] on td "Invoice Actions Show Invoice Action Log Resend" at bounding box center [812, 315] width 26 height 45
click at [806, 316] on icon at bounding box center [810, 315] width 10 height 3
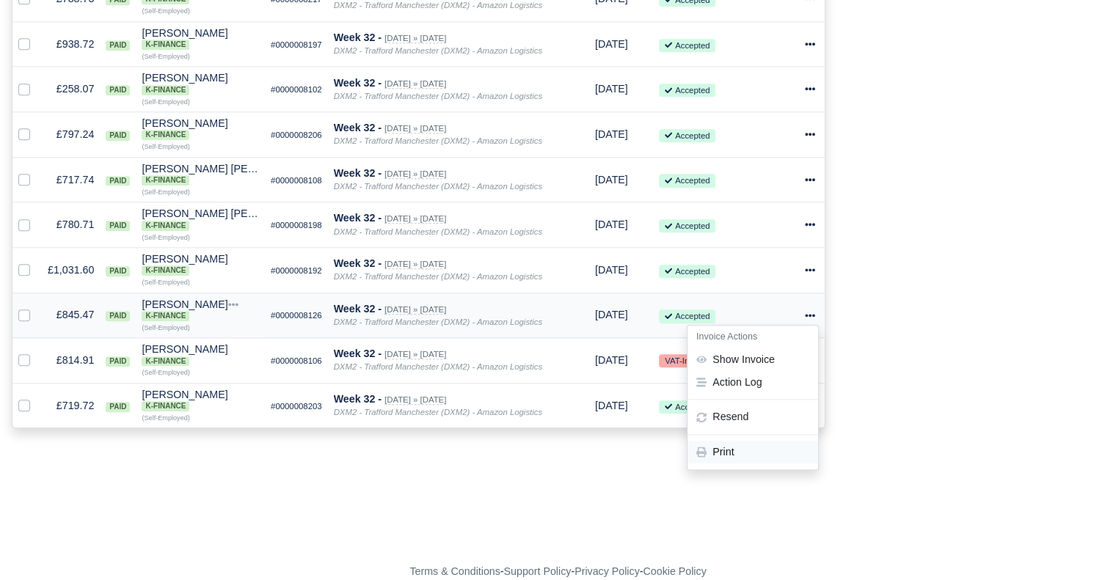
click at [746, 454] on link "Print" at bounding box center [753, 453] width 131 height 23
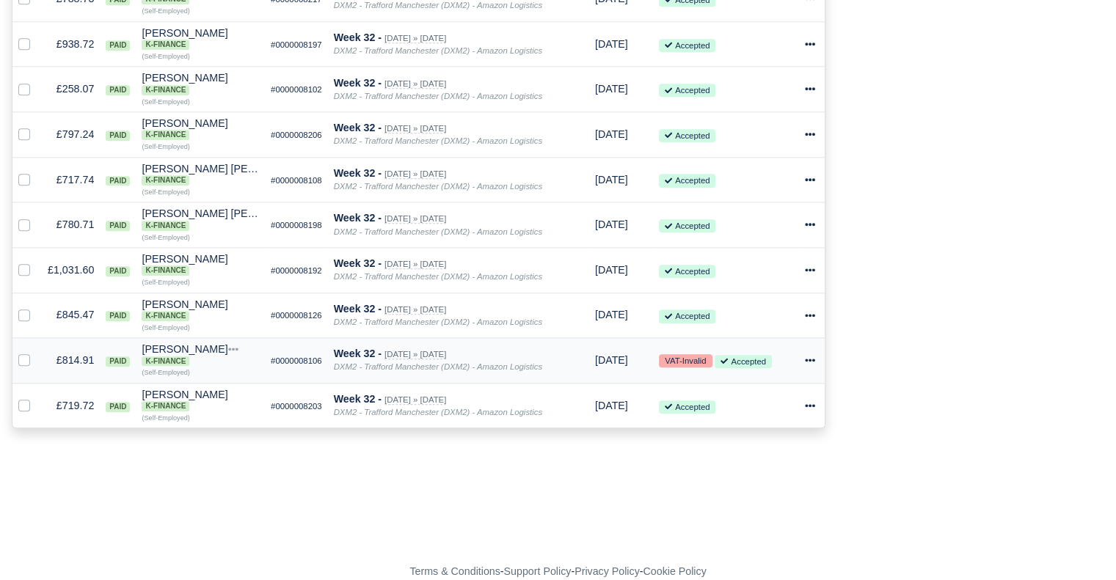
click at [810, 362] on icon at bounding box center [810, 360] width 10 height 10
click at [760, 494] on link "Print" at bounding box center [753, 497] width 131 height 23
click at [814, 404] on icon at bounding box center [810, 406] width 10 height 10
click at [737, 536] on link "Print" at bounding box center [753, 543] width 131 height 23
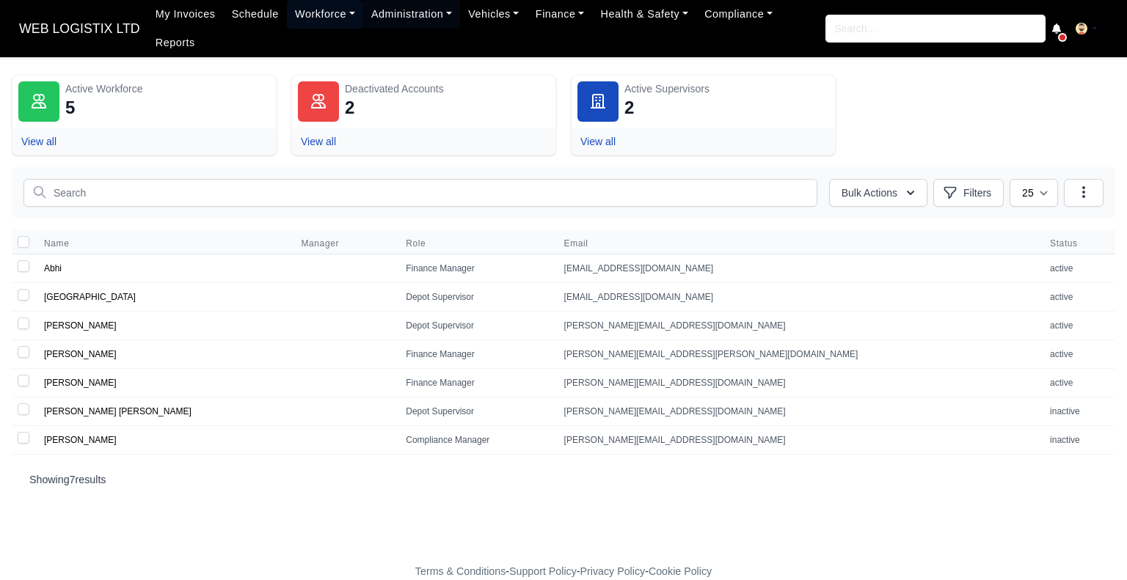
click at [296, 29] on link "Workforce" at bounding box center [325, 14] width 76 height 29
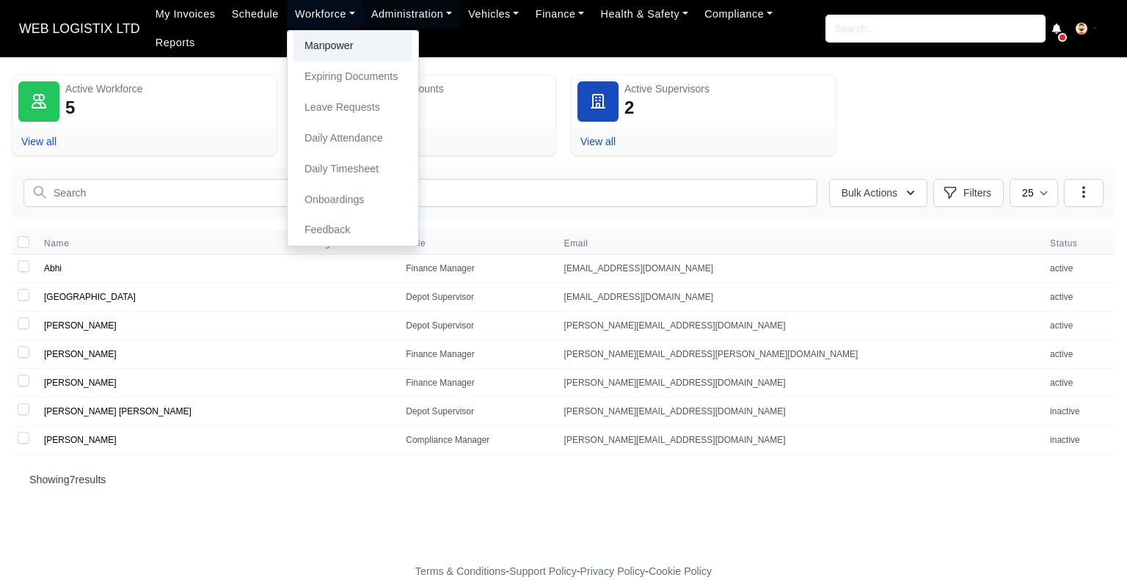
click at [309, 54] on link "Manpower" at bounding box center [353, 46] width 119 height 31
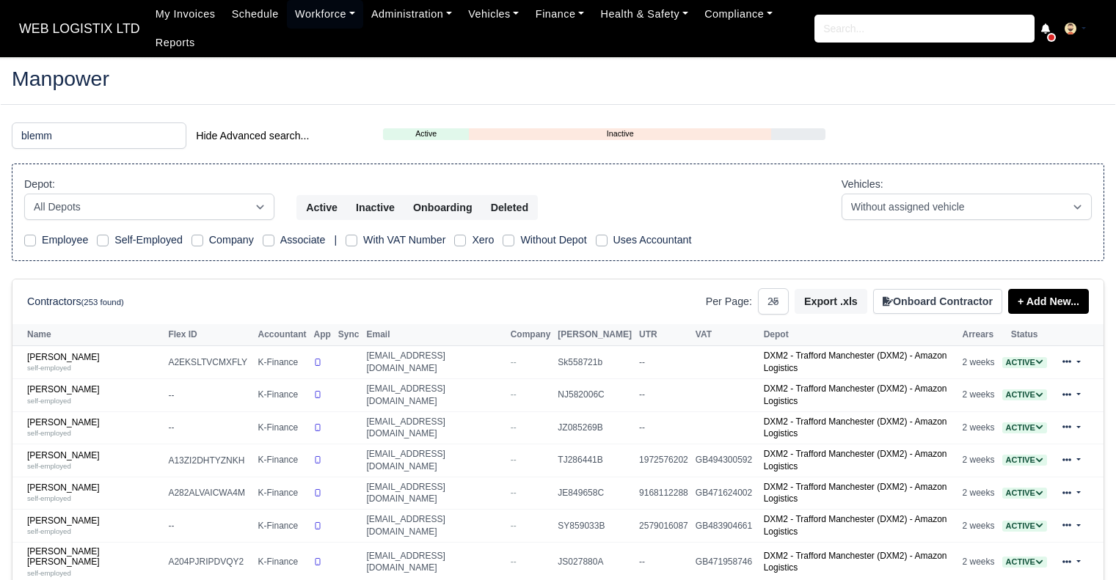
select select "25"
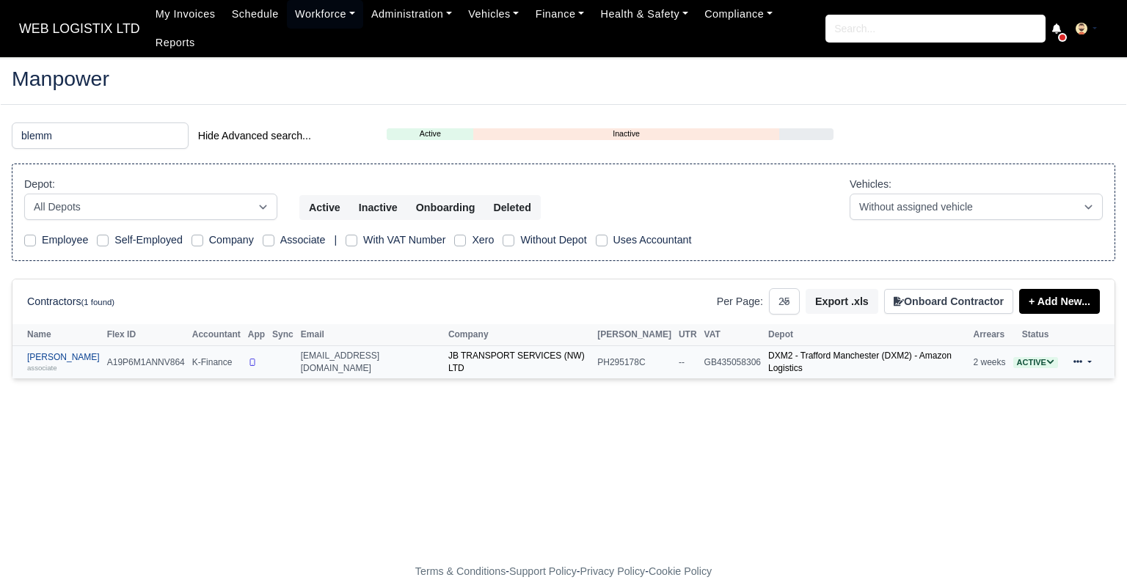
type input "blemm"
click at [55, 364] on small "associate" at bounding box center [42, 368] width 30 height 8
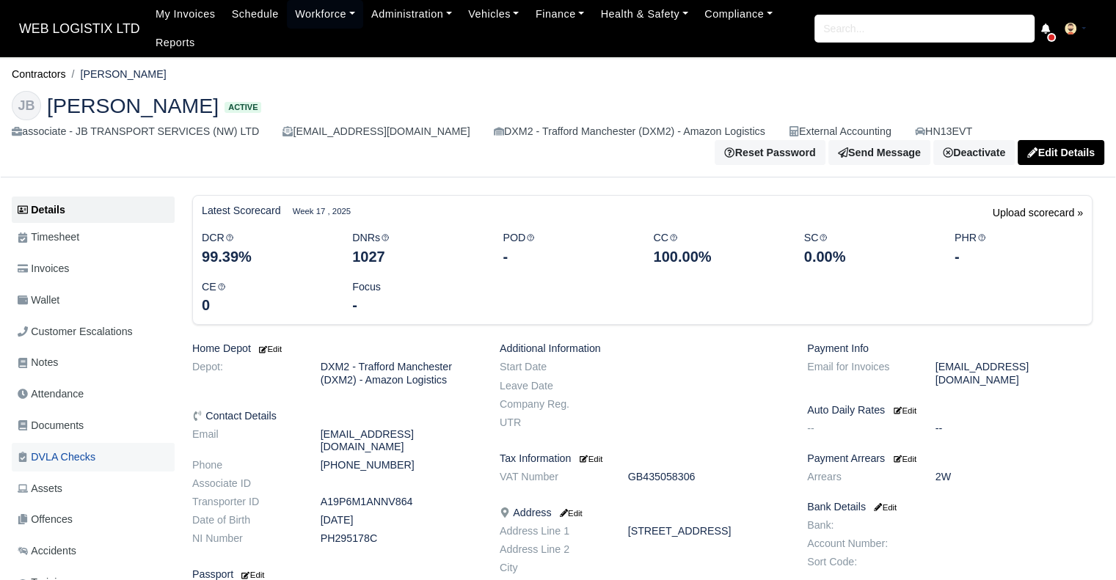
click at [76, 459] on span "DVLA Checks" at bounding box center [57, 457] width 78 height 17
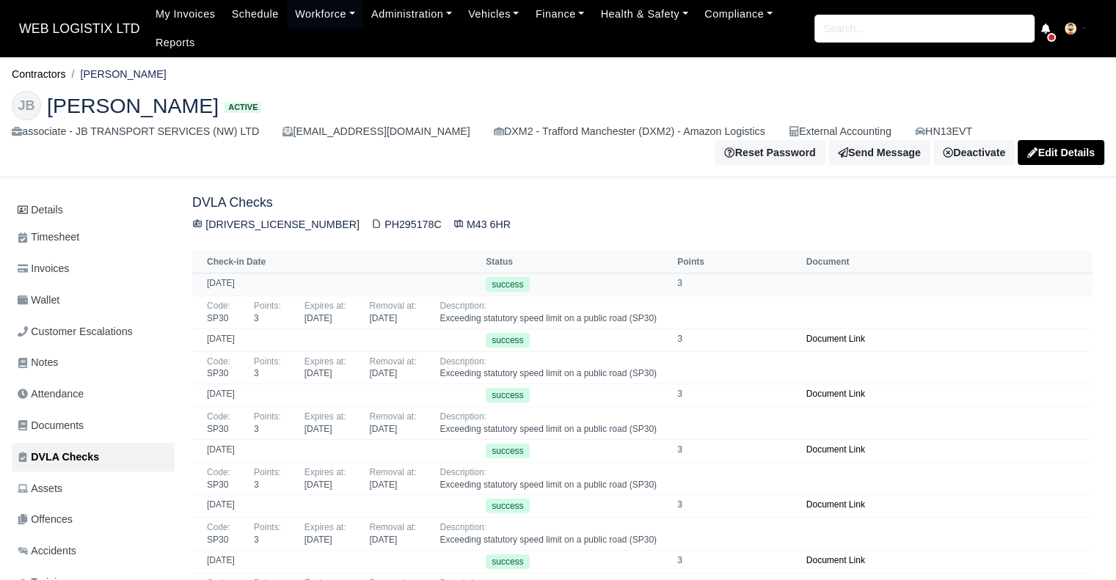
click at [227, 284] on td "[DATE]" at bounding box center [337, 284] width 290 height 23
click at [807, 285] on td at bounding box center [948, 284] width 290 height 23
click at [834, 343] on link "Document Link" at bounding box center [835, 339] width 59 height 10
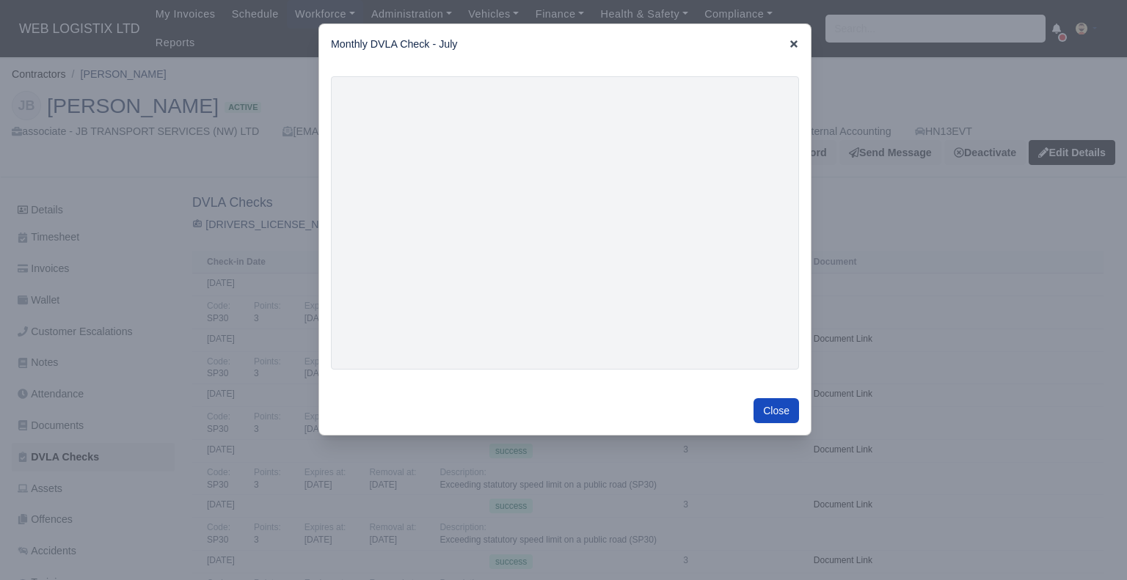
click at [792, 40] on icon at bounding box center [794, 44] width 10 height 10
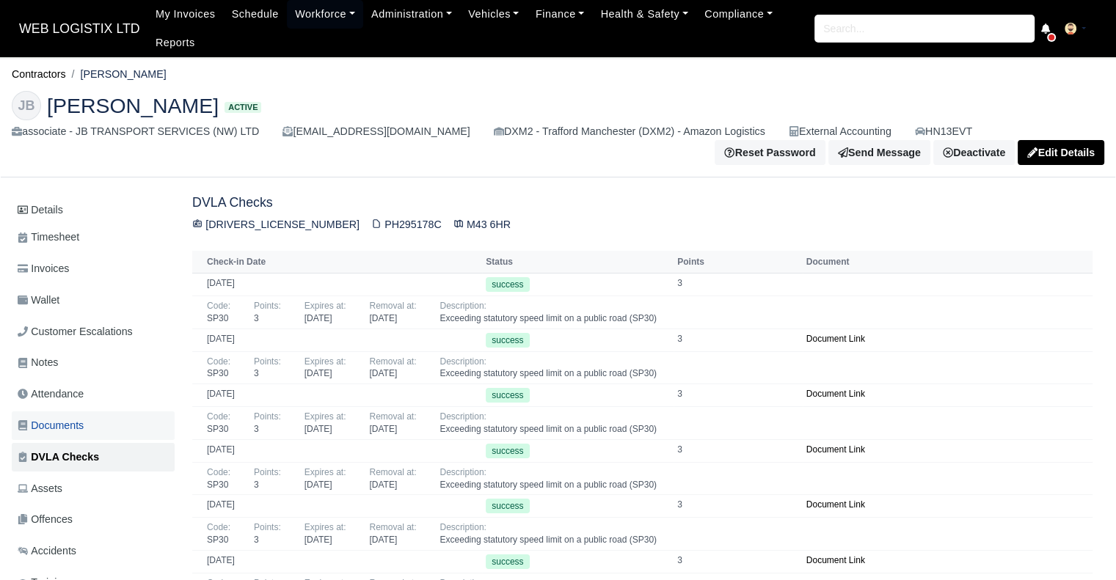
click at [93, 434] on link "Documents" at bounding box center [93, 426] width 163 height 29
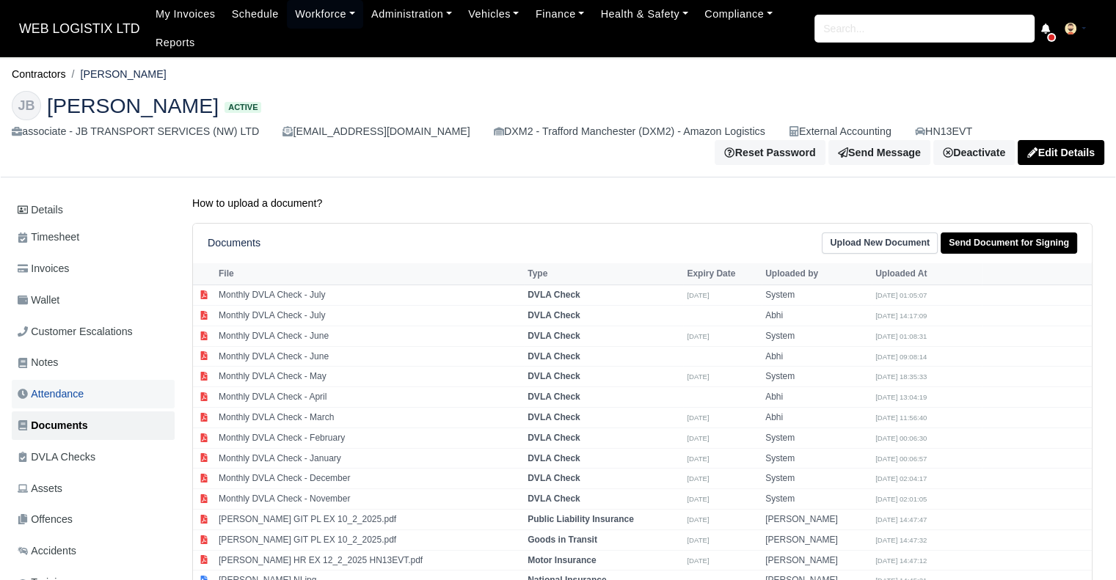
click at [117, 393] on link "Attendance" at bounding box center [93, 394] width 163 height 29
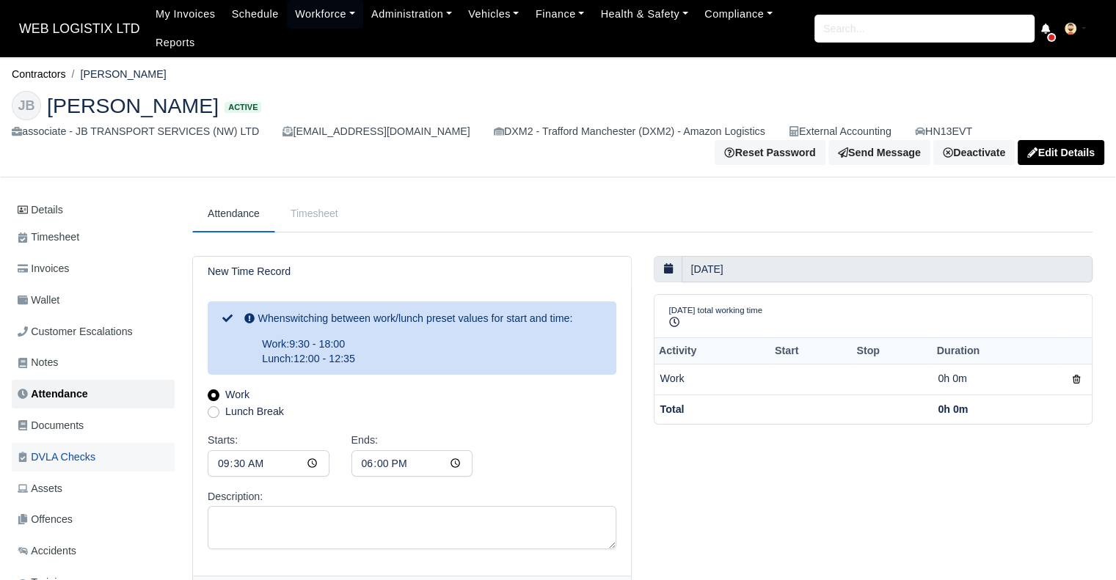
click at [87, 449] on link "DVLA Checks" at bounding box center [93, 457] width 163 height 29
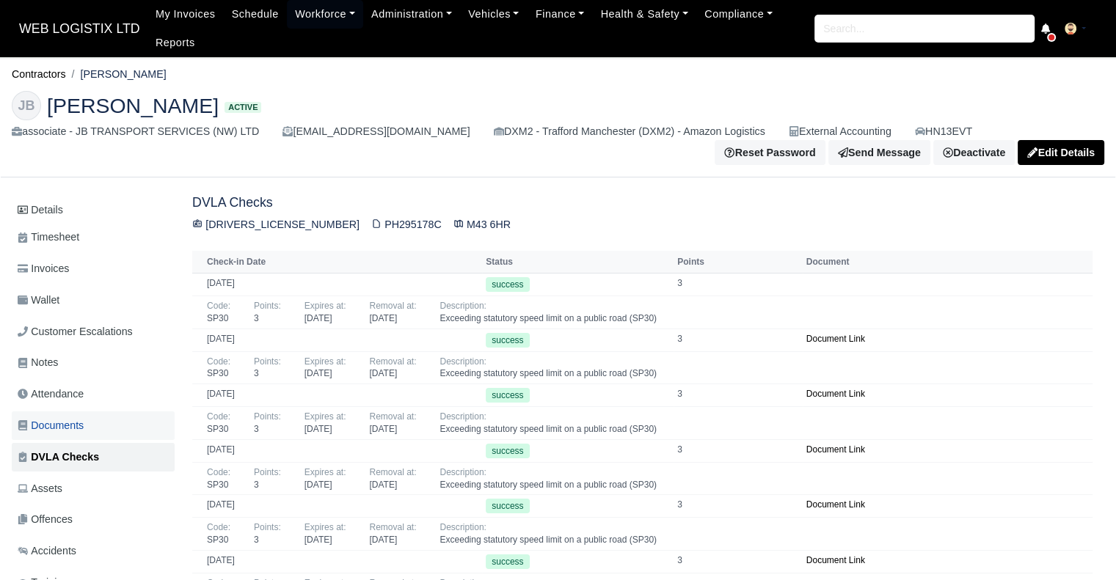
click at [77, 419] on span "Documents" at bounding box center [51, 426] width 66 height 17
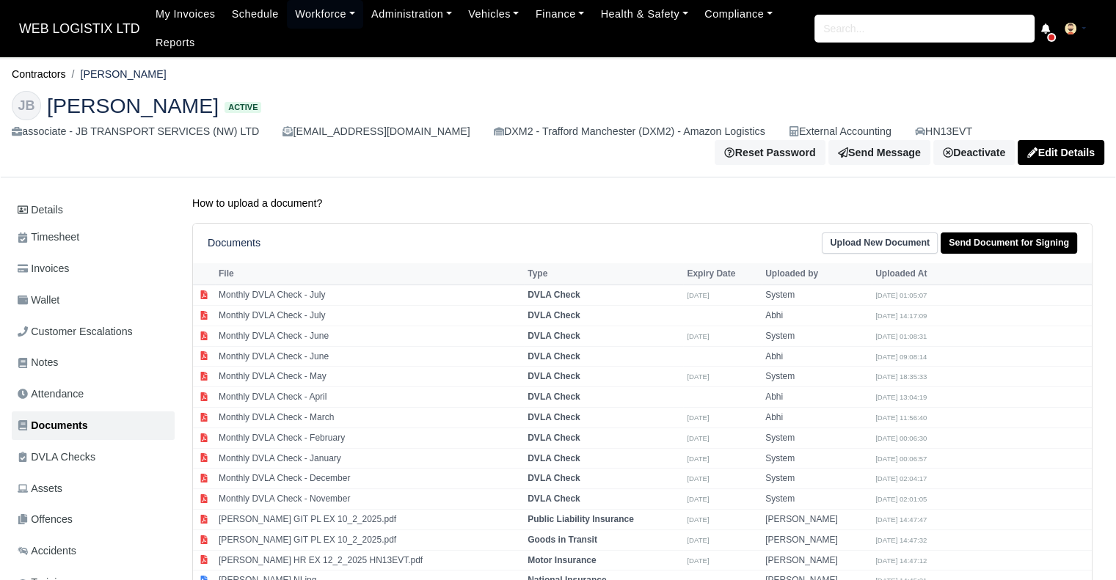
click at [43, 455] on span "DVLA Checks" at bounding box center [57, 457] width 78 height 17
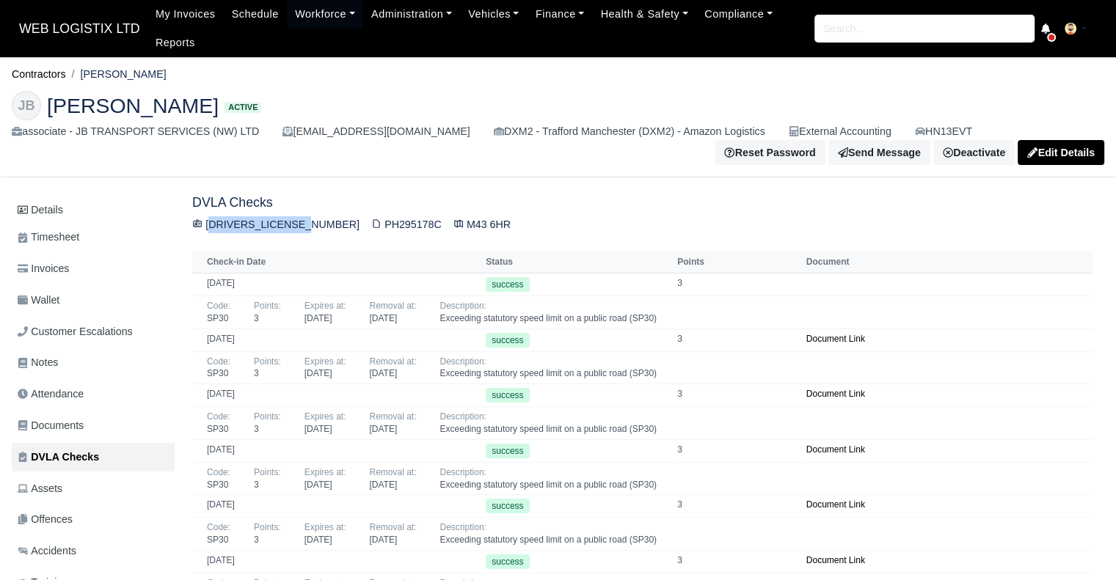
drag, startPoint x: 306, startPoint y: 227, endPoint x: 205, endPoint y: 225, distance: 100.5
click at [205, 225] on div "[DRIVERS_LICENSE_NUMBER] PH295178C M43 6HR" at bounding box center [642, 224] width 900 height 17
copy div "[DRIVERS_LICENSE_NUMBER]"
click at [362, 227] on div "BLEMM011151JJ9GB PH295178C M43 6HR" at bounding box center [642, 224] width 900 height 17
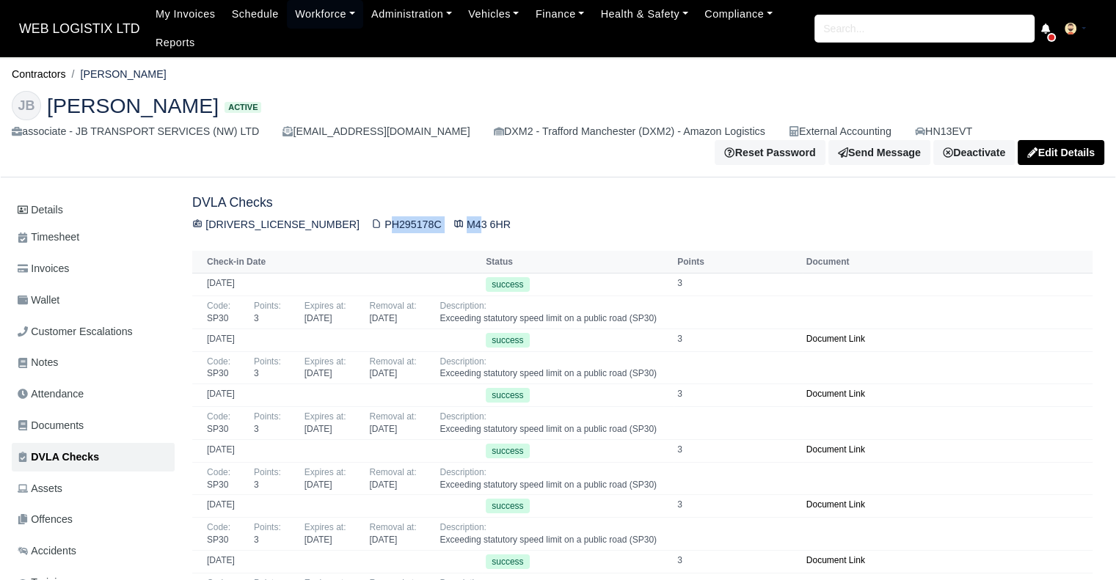
click at [362, 227] on div "BLEMM011151JJ9GB PH295178C M43 6HR" at bounding box center [642, 224] width 900 height 17
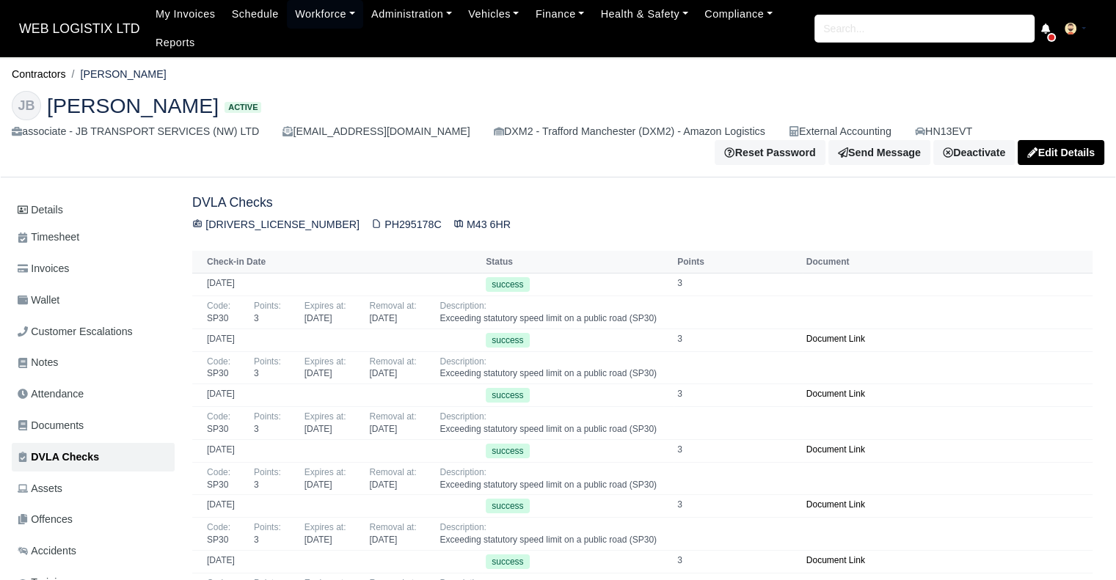
click at [362, 227] on div "BLEMM011151JJ9GB PH295178C M43 6HR" at bounding box center [642, 224] width 900 height 17
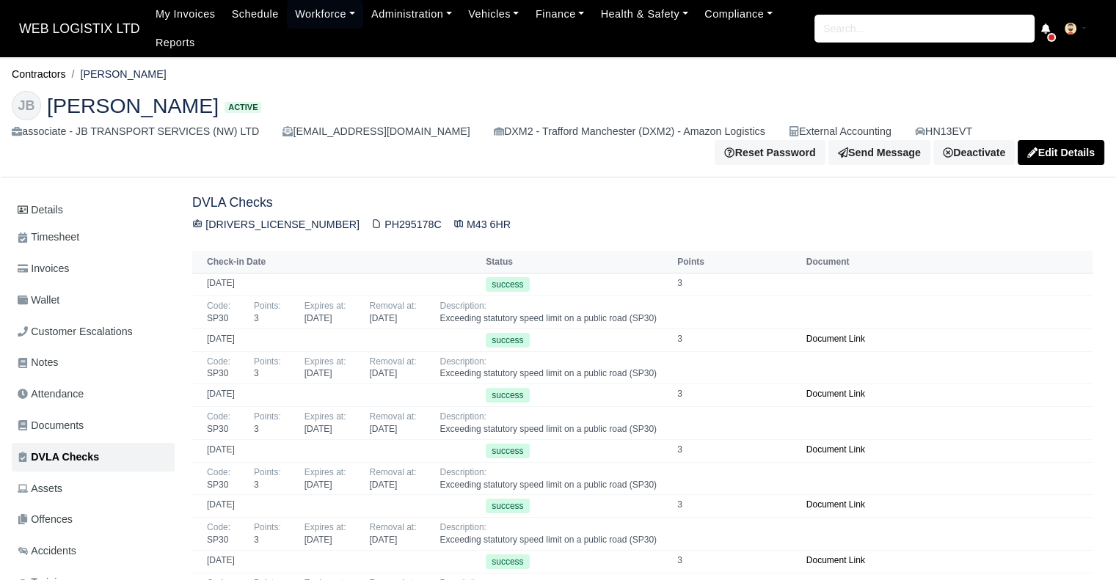
click at [362, 227] on div "BLEMM011151JJ9GB PH295178C M43 6HR" at bounding box center [642, 224] width 900 height 17
click at [427, 221] on div "BLEMM011151JJ9GB PH295178C M43 6HR" at bounding box center [642, 224] width 900 height 17
copy div "M43 6HR"
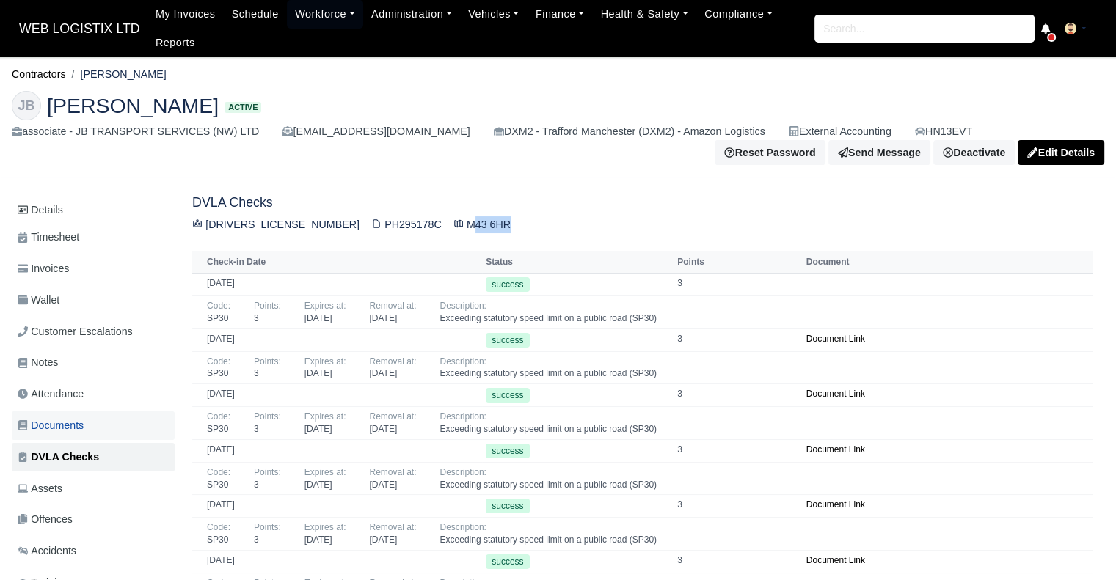
click at [104, 424] on link "Documents" at bounding box center [93, 426] width 163 height 29
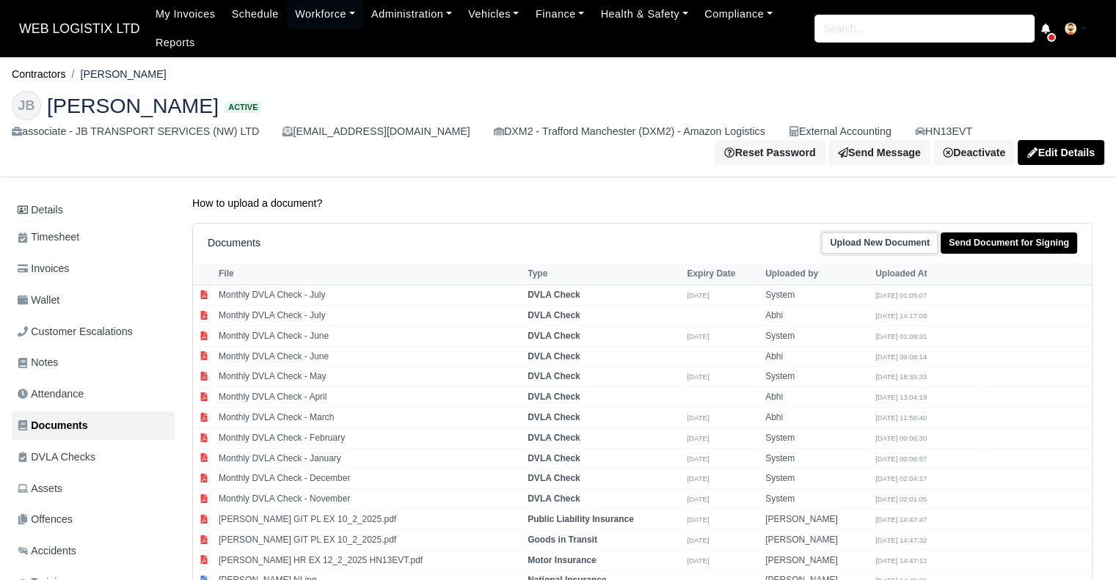
click at [867, 240] on link "Upload New Document" at bounding box center [880, 243] width 116 height 21
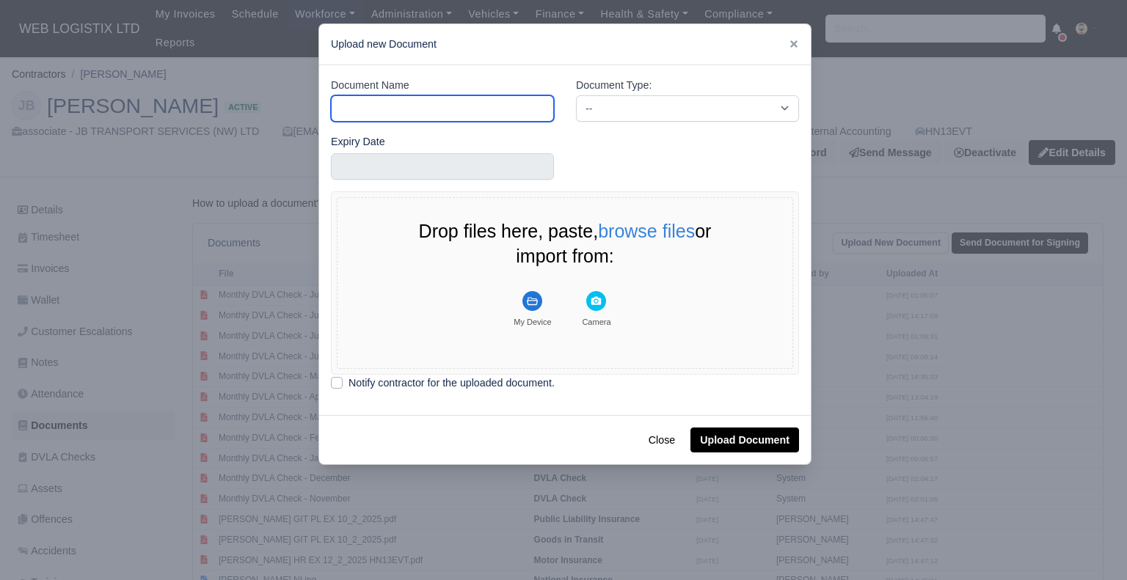
click at [464, 95] on input "Document Name" at bounding box center [442, 108] width 223 height 26
type input "Monthly DVLA Check - August"
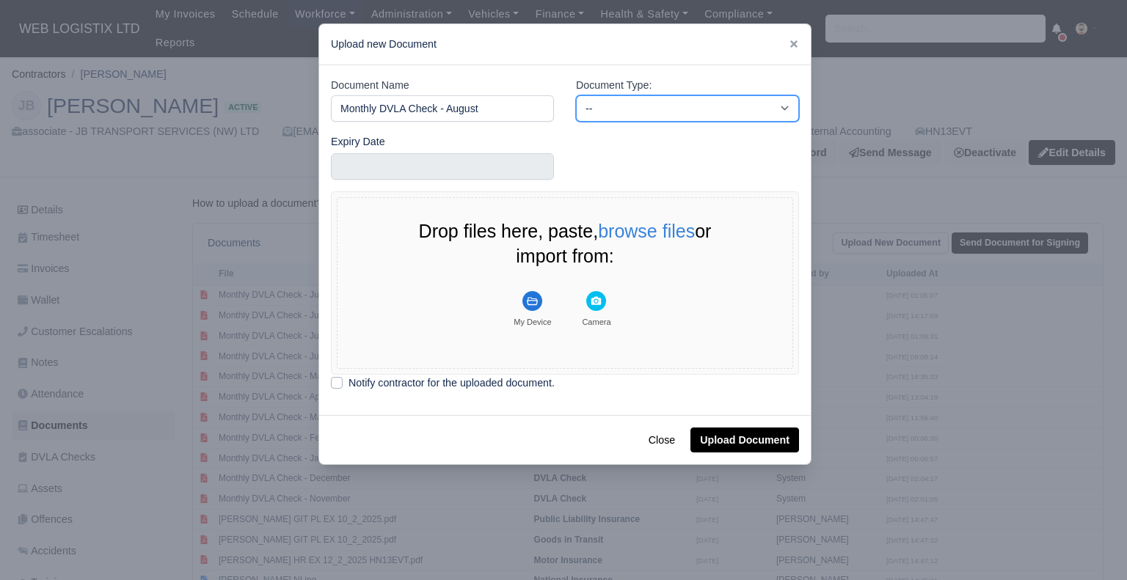
click at [622, 99] on select "-- Accounting Engagement Letter Age Verification Confirmation Background Check …" at bounding box center [687, 108] width 223 height 26
select select "dvla-check"
click at [576, 95] on select "-- Accounting Engagement Letter Age Verification Confirmation Background Check …" at bounding box center [687, 108] width 223 height 26
click at [633, 228] on button "browse files" at bounding box center [646, 232] width 97 height 20
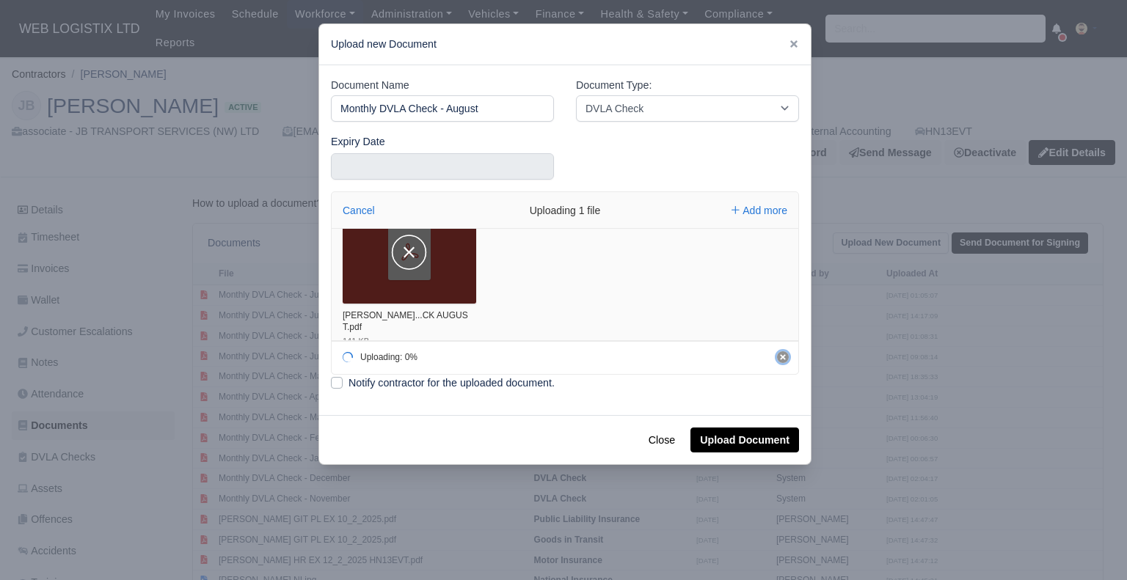
scroll to position [41, 0]
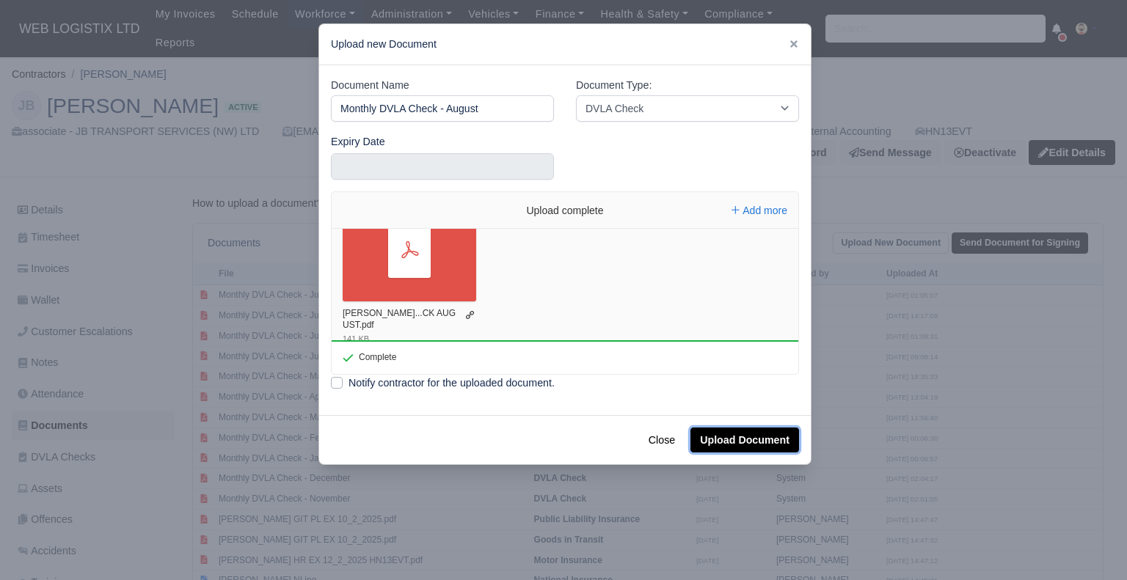
click at [743, 451] on button "Upload Document" at bounding box center [744, 440] width 109 height 25
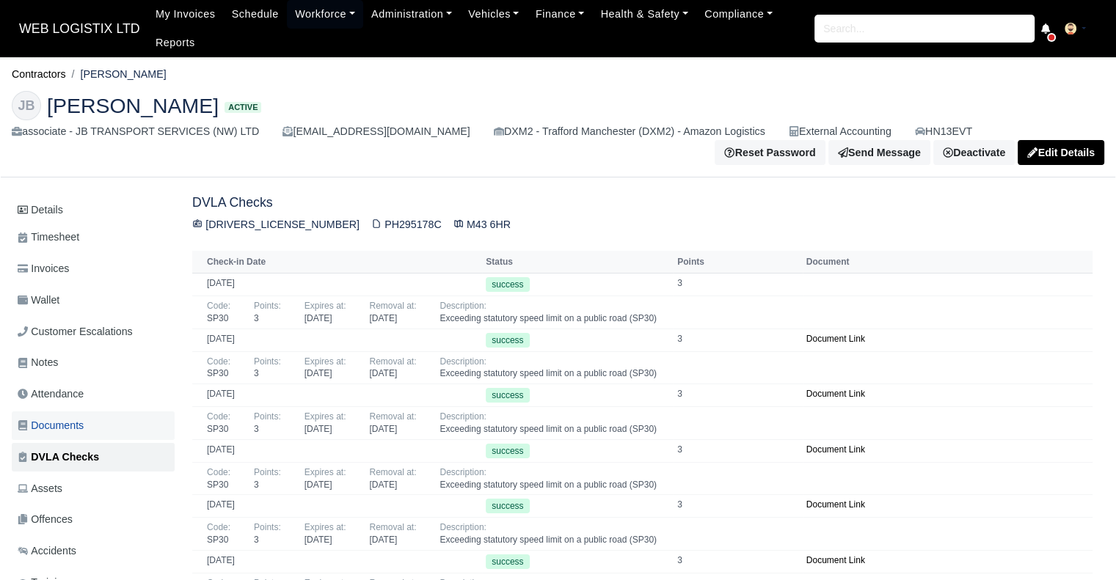
click at [94, 429] on link "Documents" at bounding box center [93, 426] width 163 height 29
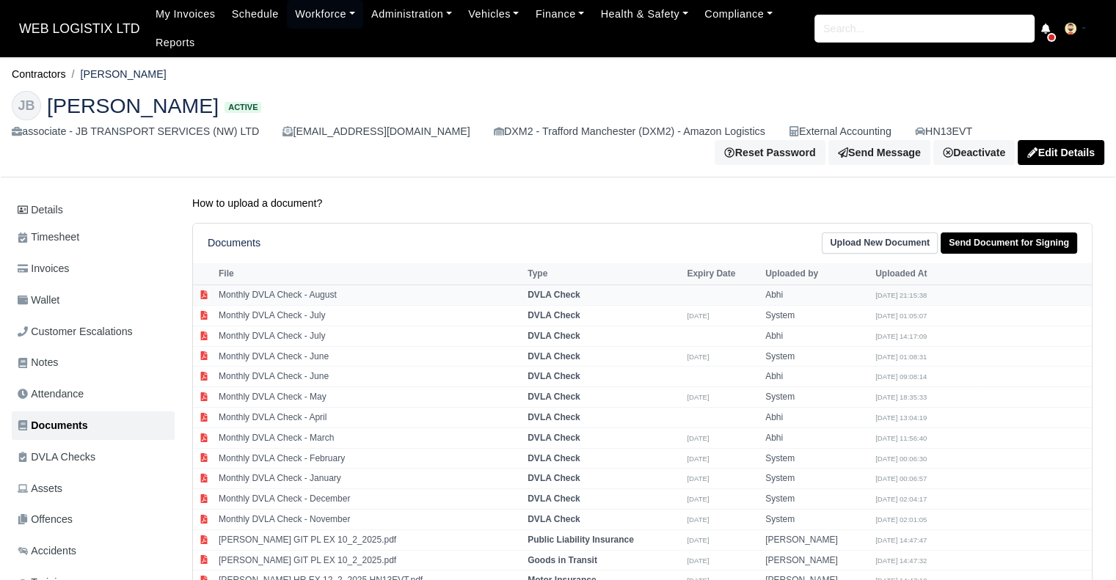
click at [429, 287] on td "Monthly DVLA Check - August" at bounding box center [369, 295] width 309 height 21
select select "dvla-check"
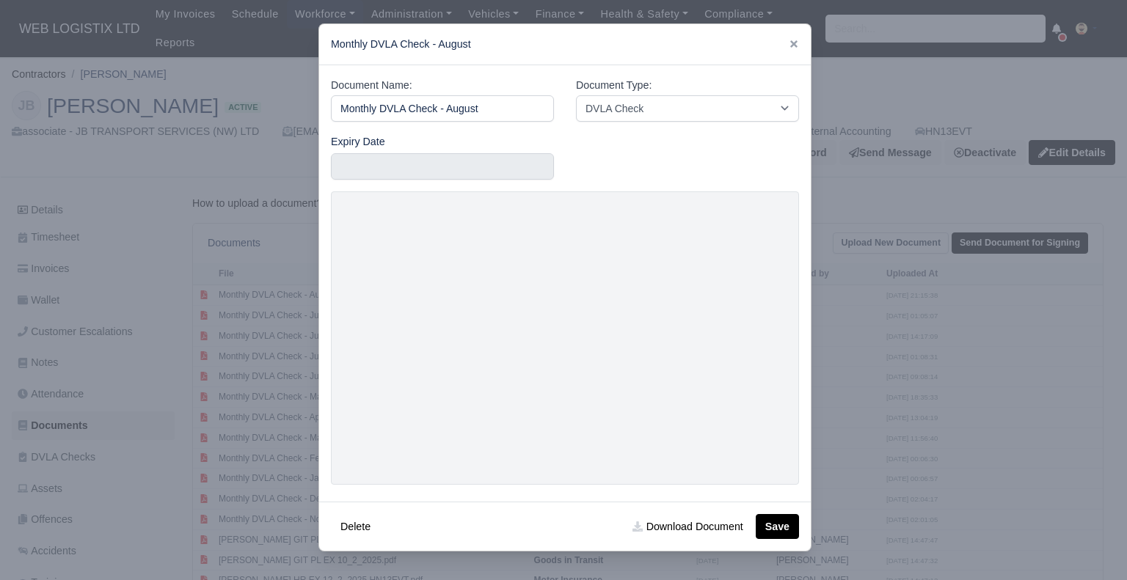
click at [795, 50] on link at bounding box center [794, 44] width 10 height 12
